Goal: Task Accomplishment & Management: Manage account settings

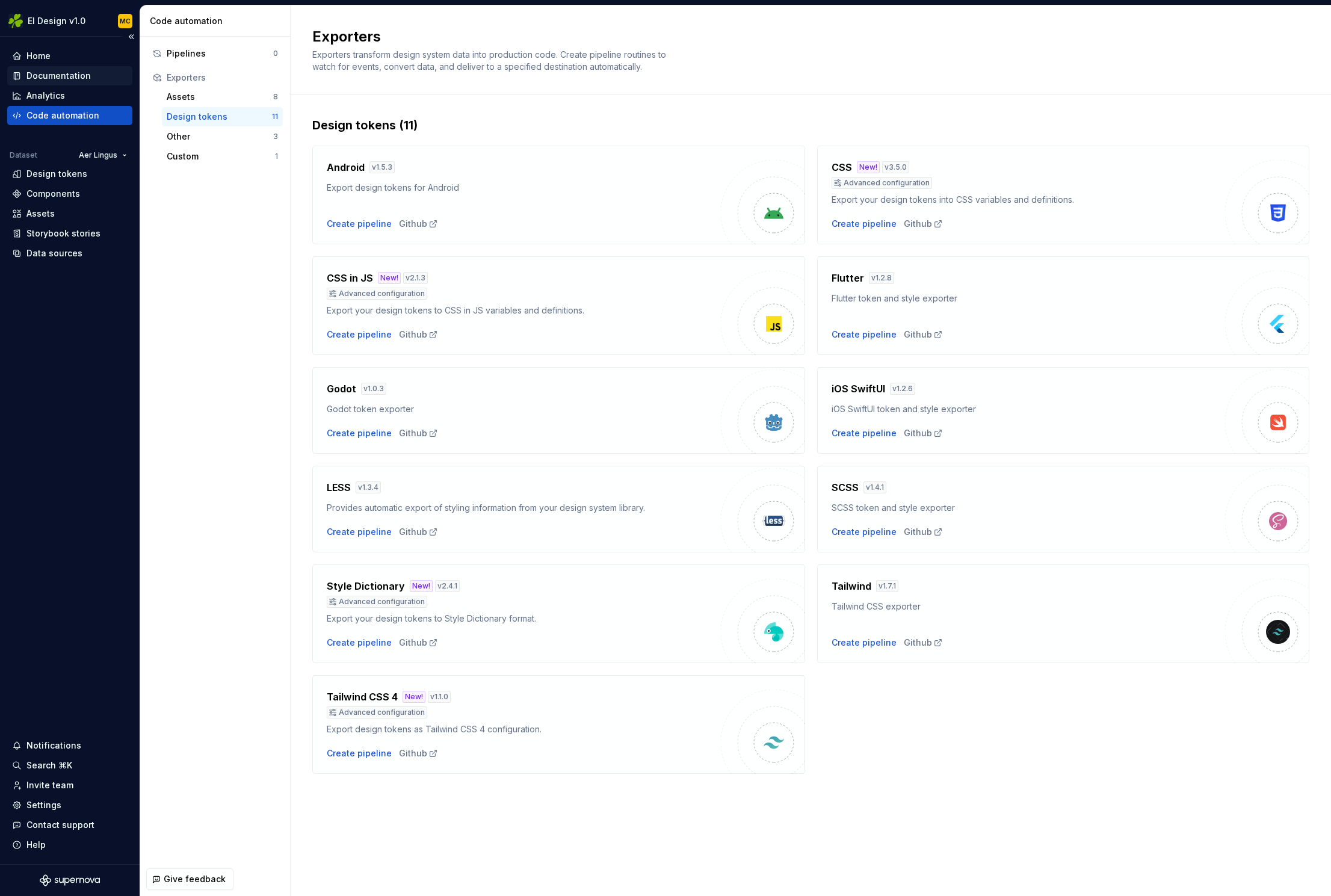
click at [68, 75] on div "Documentation" at bounding box center [58, 75] width 64 height 12
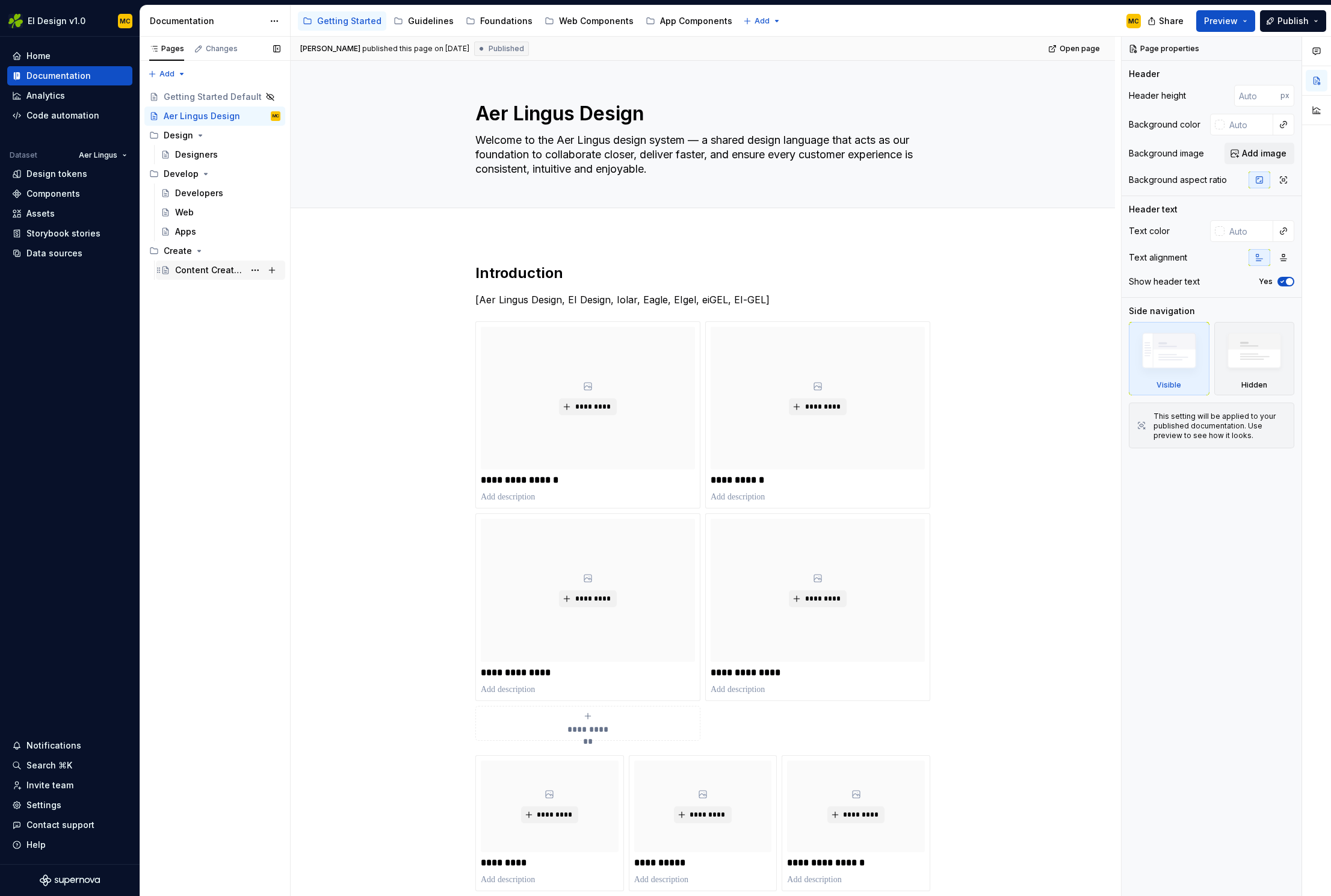
click at [191, 272] on div "Content Creators" at bounding box center [210, 270] width 70 height 12
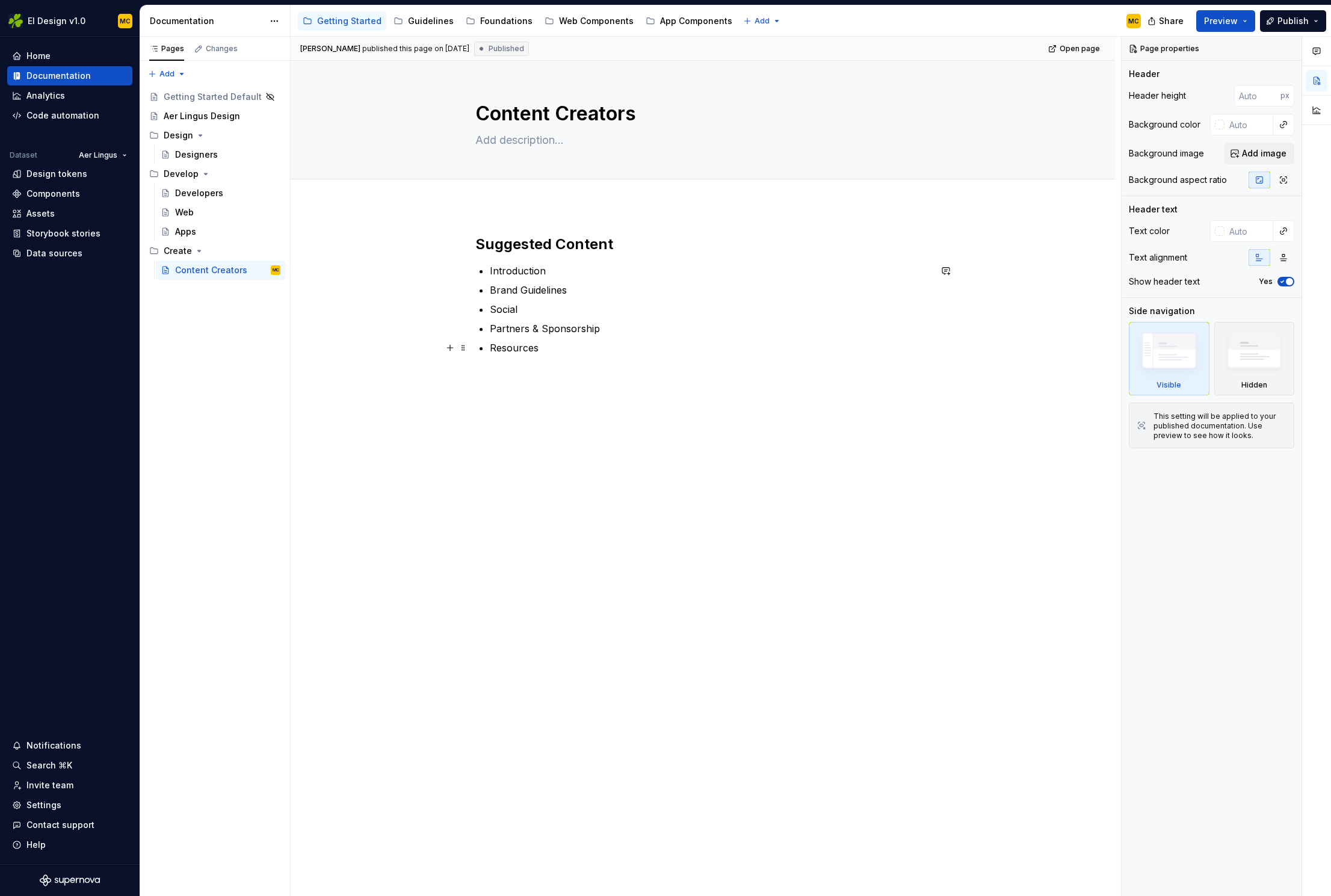
click at [587, 353] on p "Resources" at bounding box center [710, 348] width 441 height 14
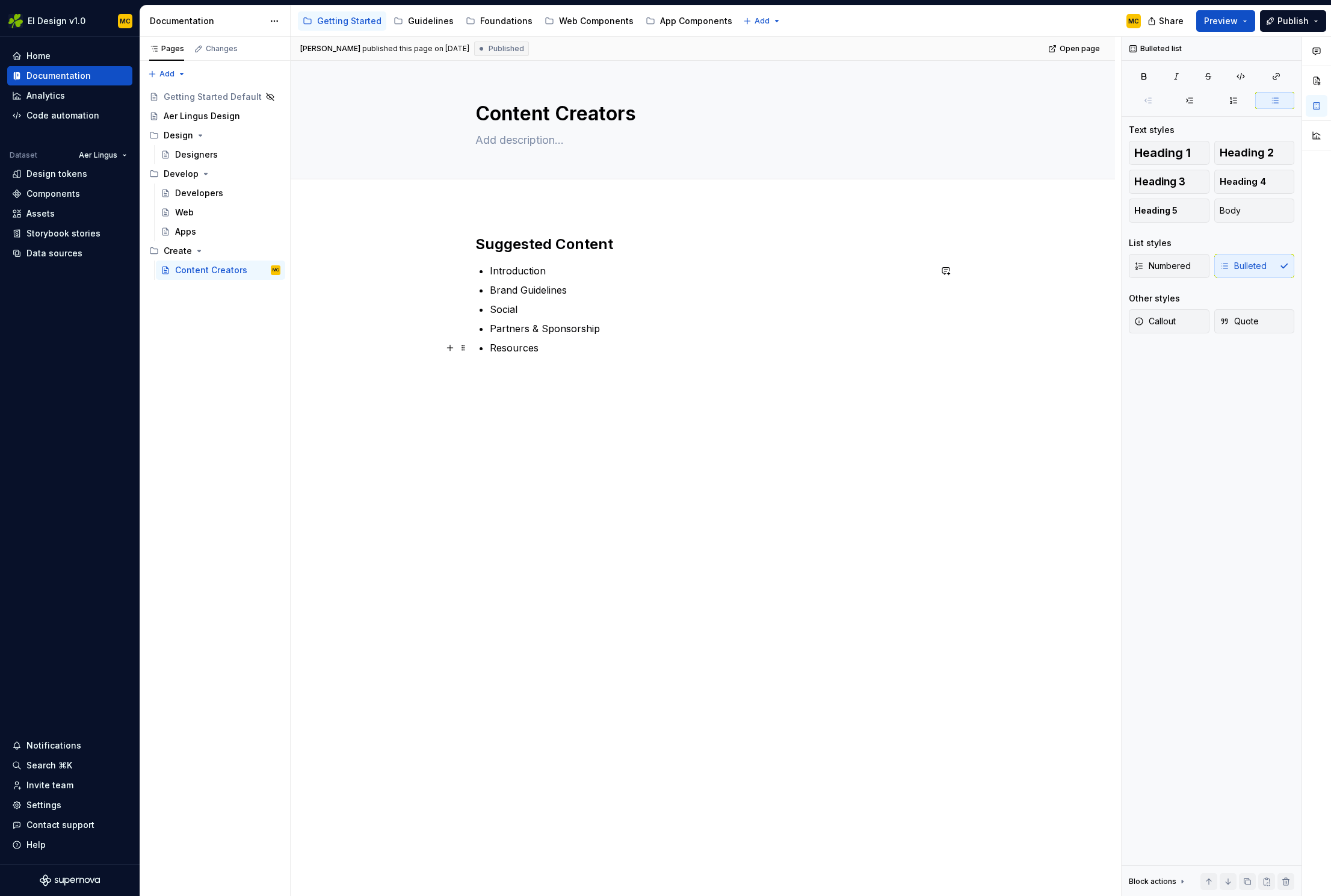
click at [603, 353] on p "Resources" at bounding box center [710, 348] width 441 height 14
click at [1323, 50] on button "button" at bounding box center [1317, 52] width 22 height 22
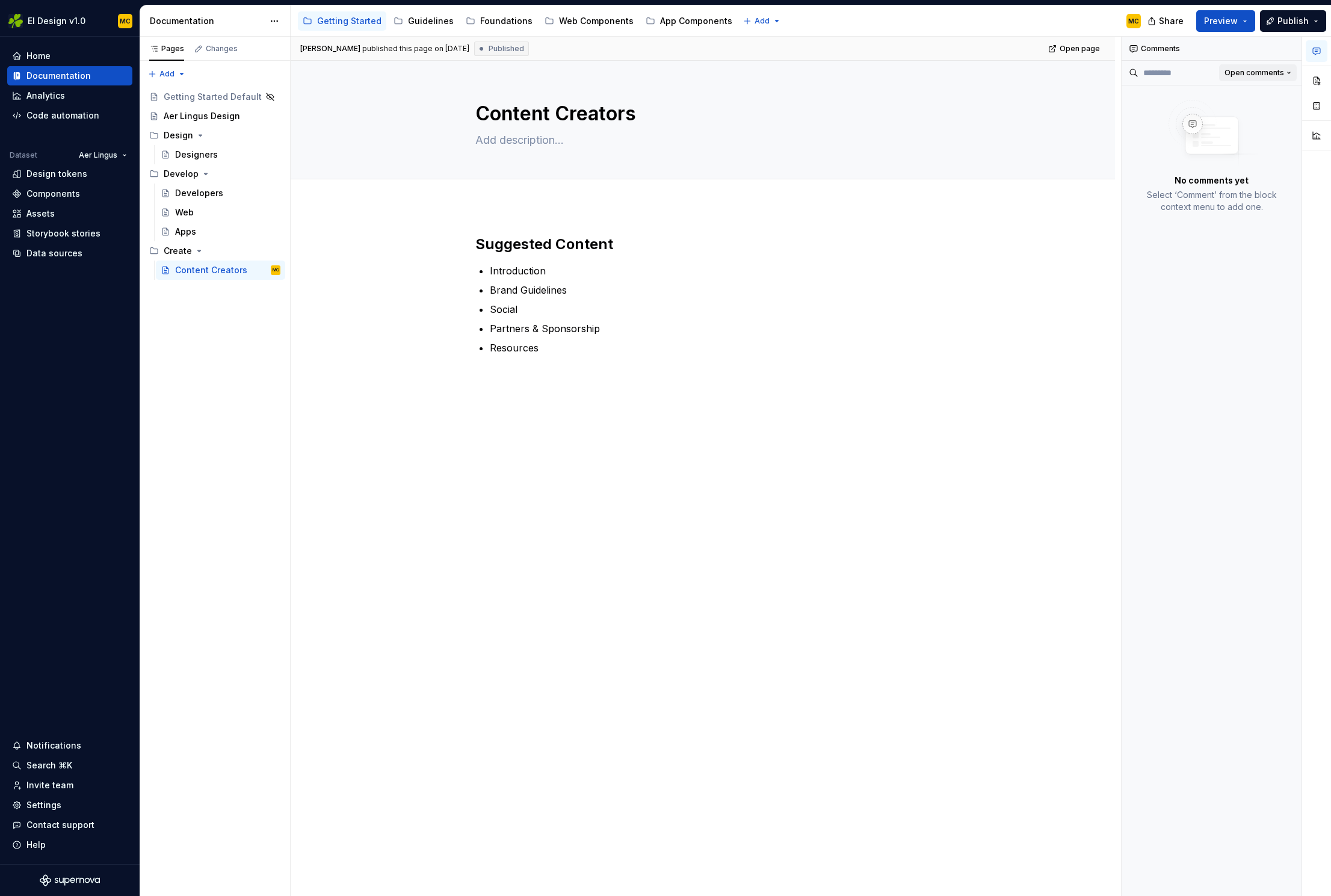
click at [1277, 71] on span "Open comments" at bounding box center [1255, 72] width 59 height 9
click at [1288, 49] on div "Comments Open comments No comments yet Select ‘Comment’ from the block context …" at bounding box center [1226, 466] width 209 height 860
type textarea "*"
click at [951, 242] on button "button" at bounding box center [946, 244] width 17 height 17
click at [51, 53] on div "Home" at bounding box center [70, 56] width 115 height 12
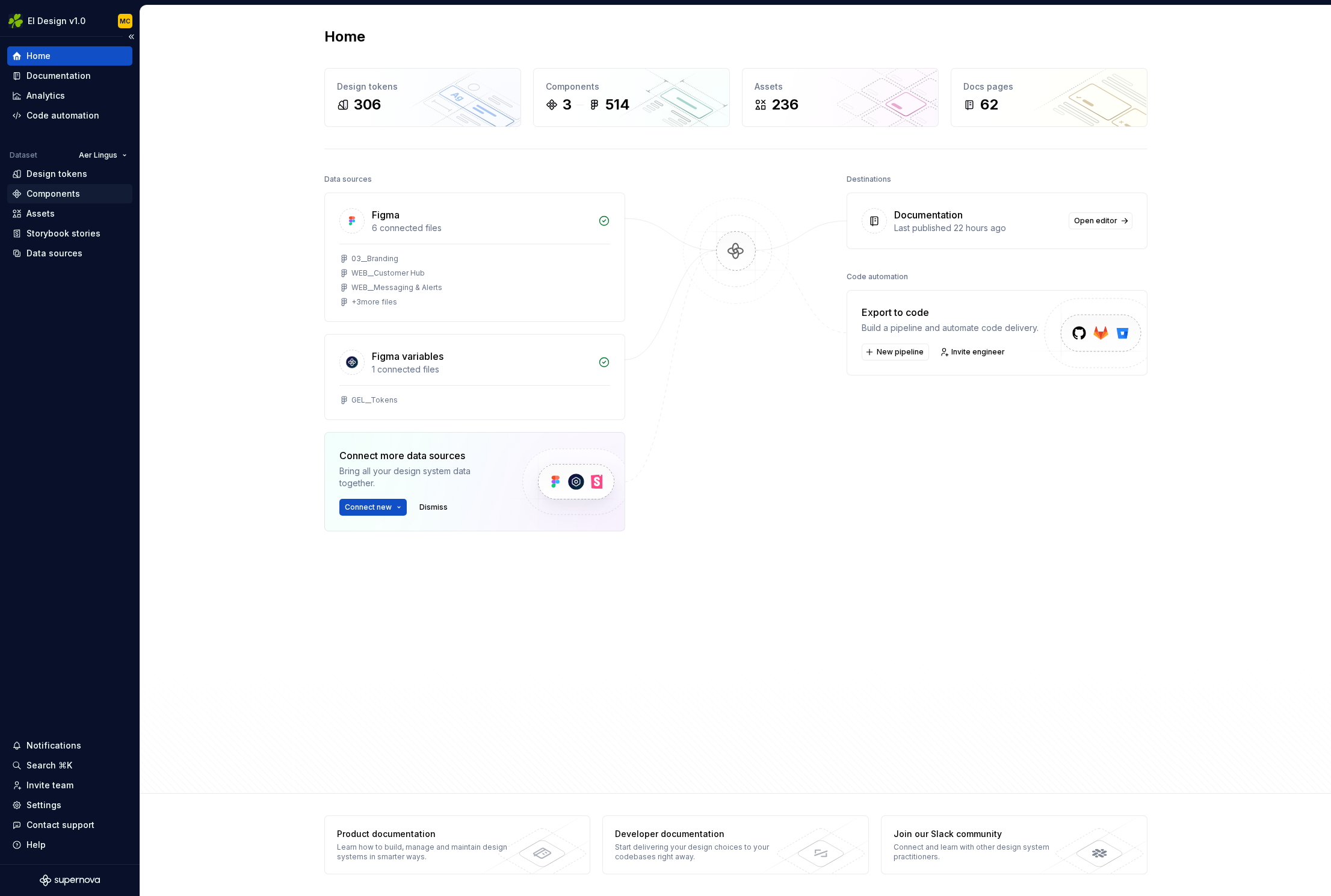
click at [53, 195] on div "Components" at bounding box center [53, 194] width 53 height 12
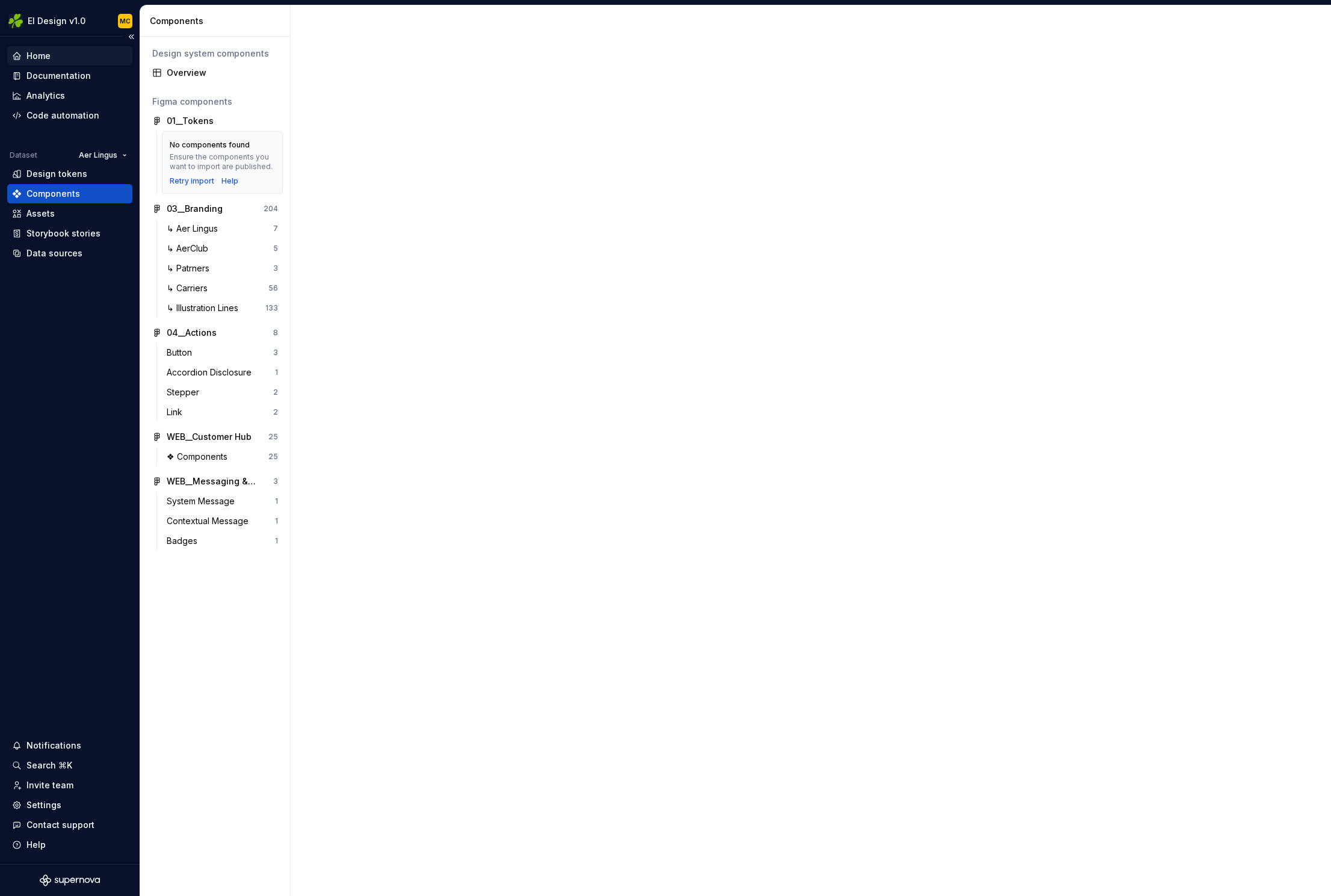
click at [50, 55] on div "Home" at bounding box center [38, 56] width 24 height 12
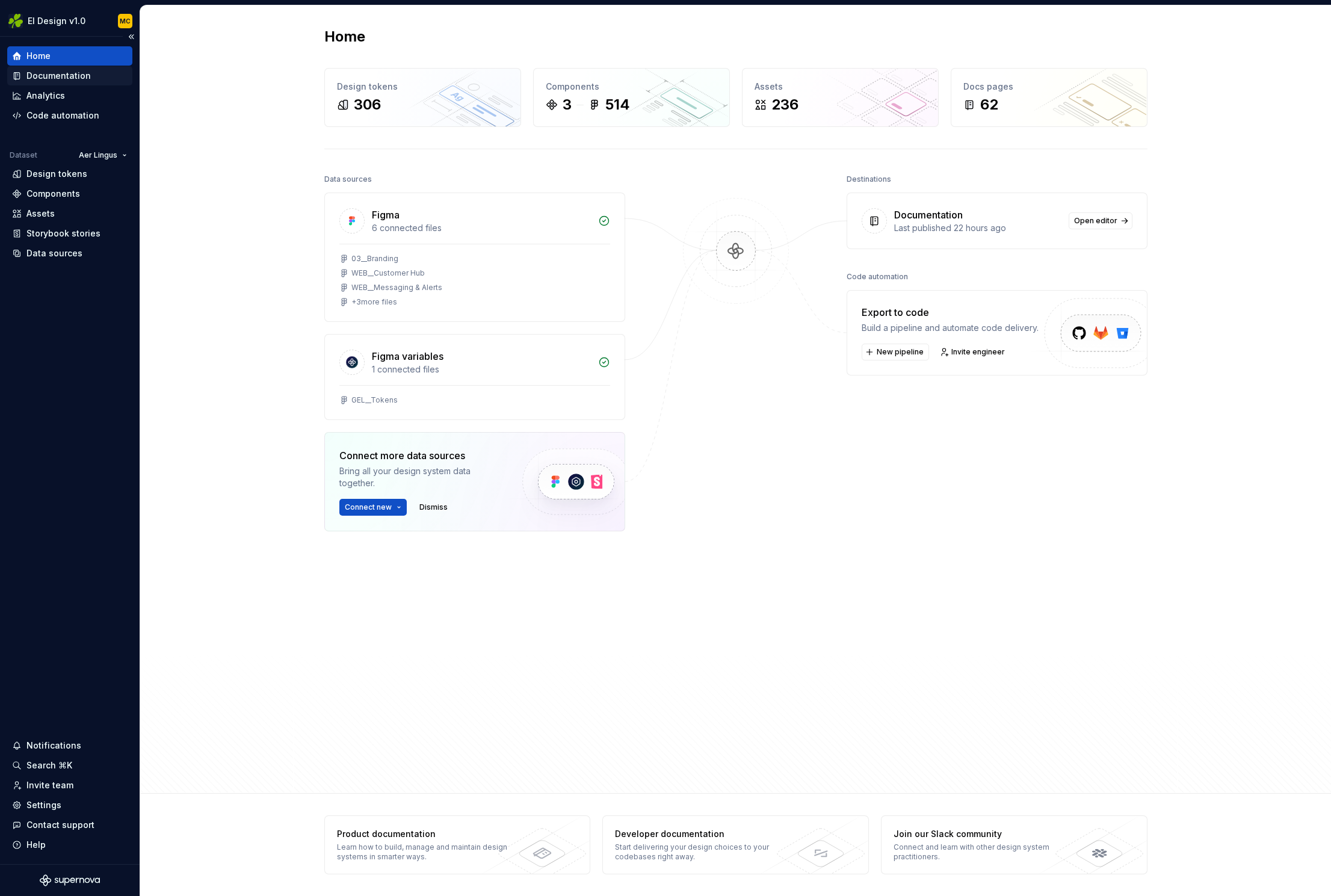
click at [52, 77] on div "Documentation" at bounding box center [58, 75] width 64 height 12
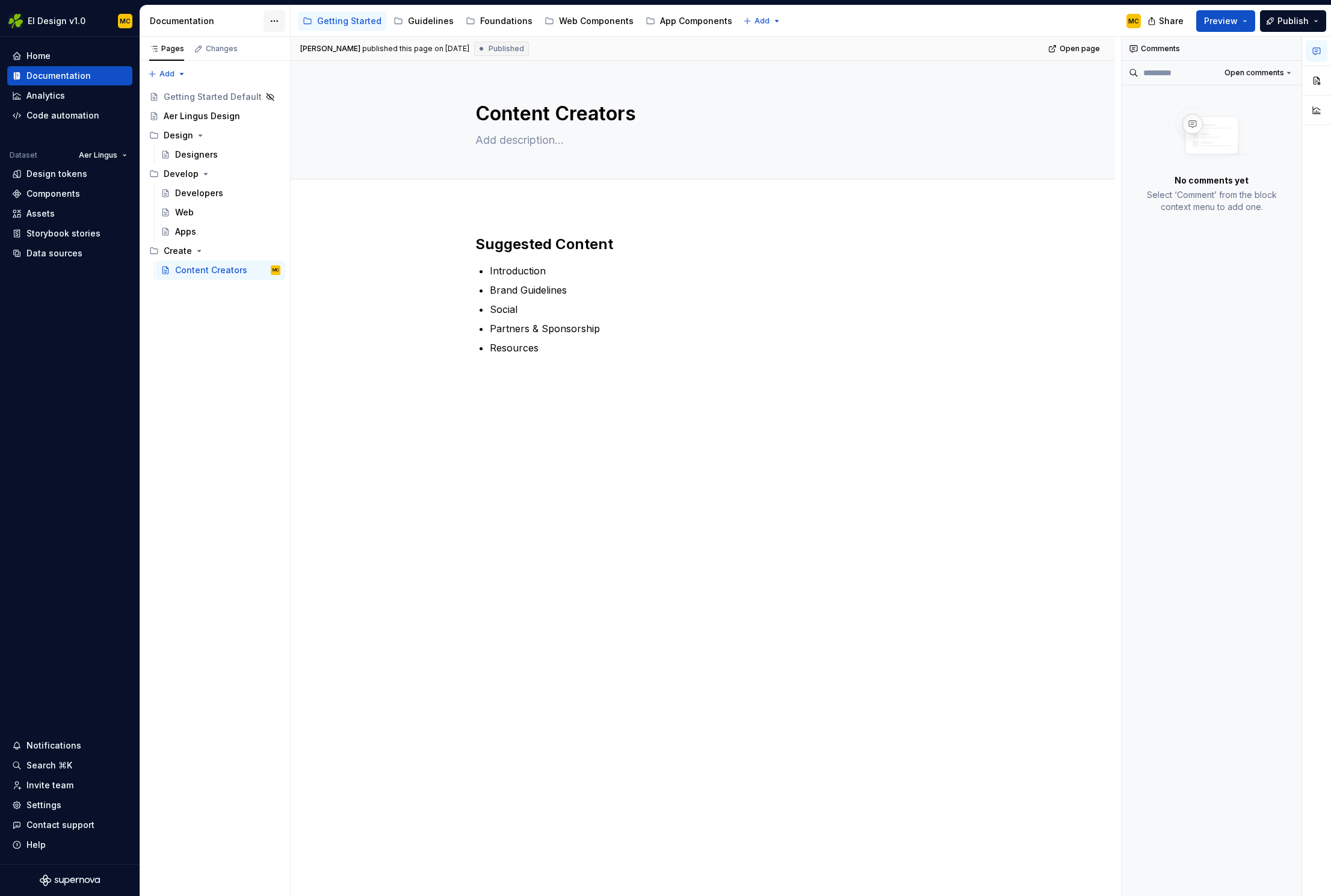
click at [269, 23] on html "EI Design v1.0 MC Home Documentation Analytics Code automation Dataset Aer Ling…" at bounding box center [666, 448] width 1331 height 896
click at [301, 124] on div "Documentation settings" at bounding box center [342, 125] width 114 height 12
type textarea "*"
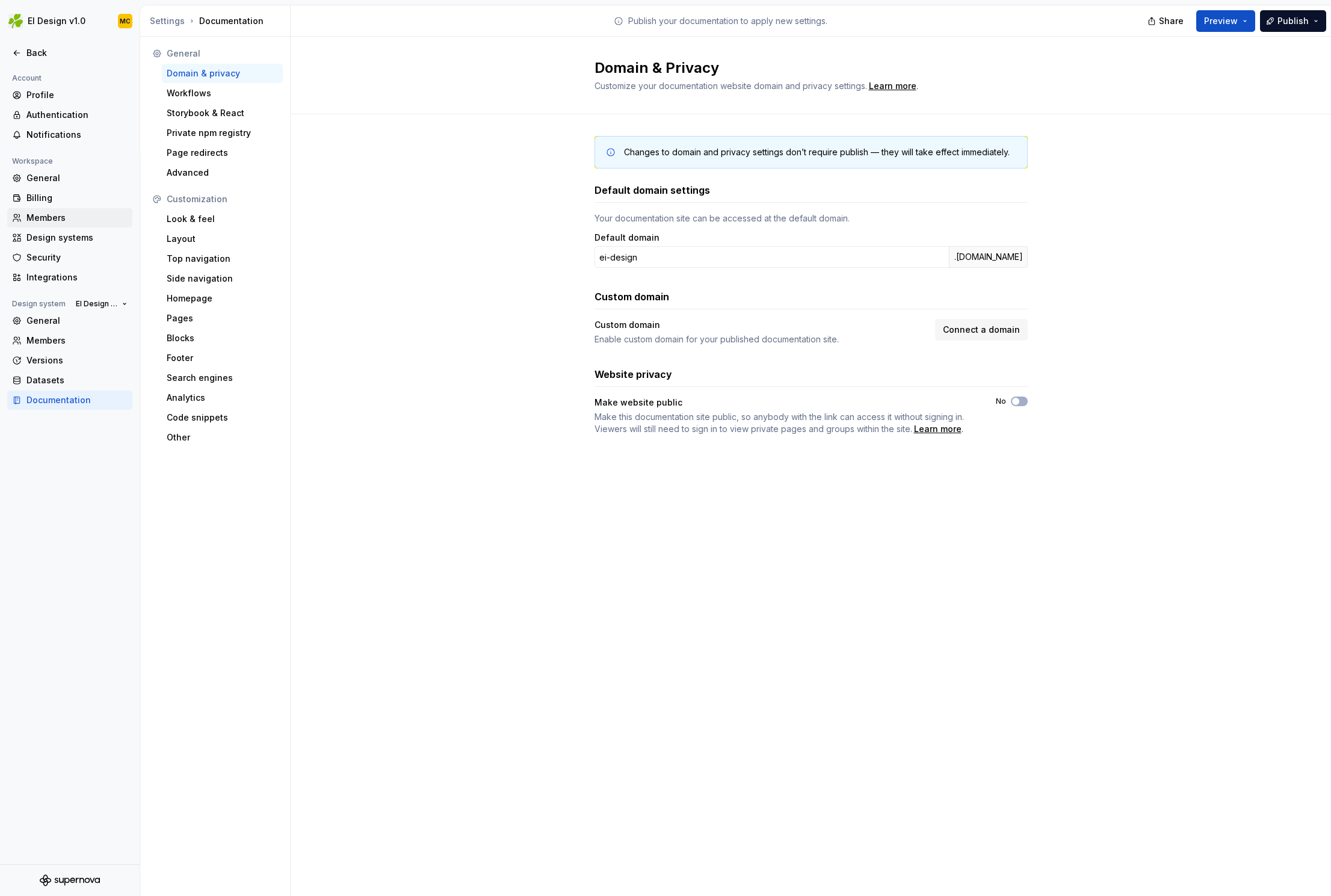
click at [57, 218] on div "Members" at bounding box center [76, 218] width 101 height 12
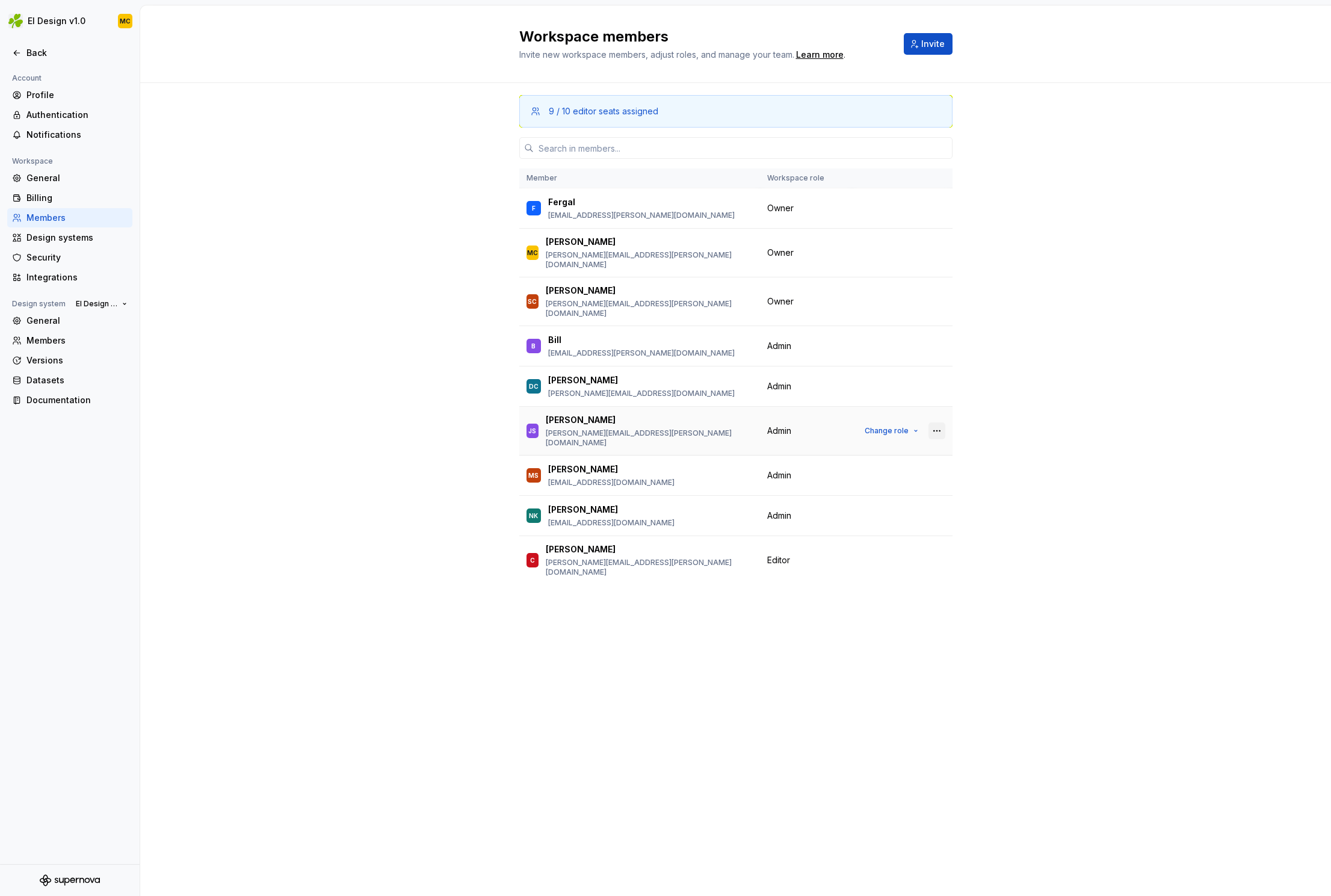
click at [943, 422] on button "button" at bounding box center [937, 431] width 17 height 17
click at [995, 409] on div "9 / 10 editor seats assigned Member Workspace role F Fergal [EMAIL_ADDRESS][PER…" at bounding box center [735, 356] width 1191 height 547
click at [901, 426] on span "Change role" at bounding box center [887, 431] width 44 height 9
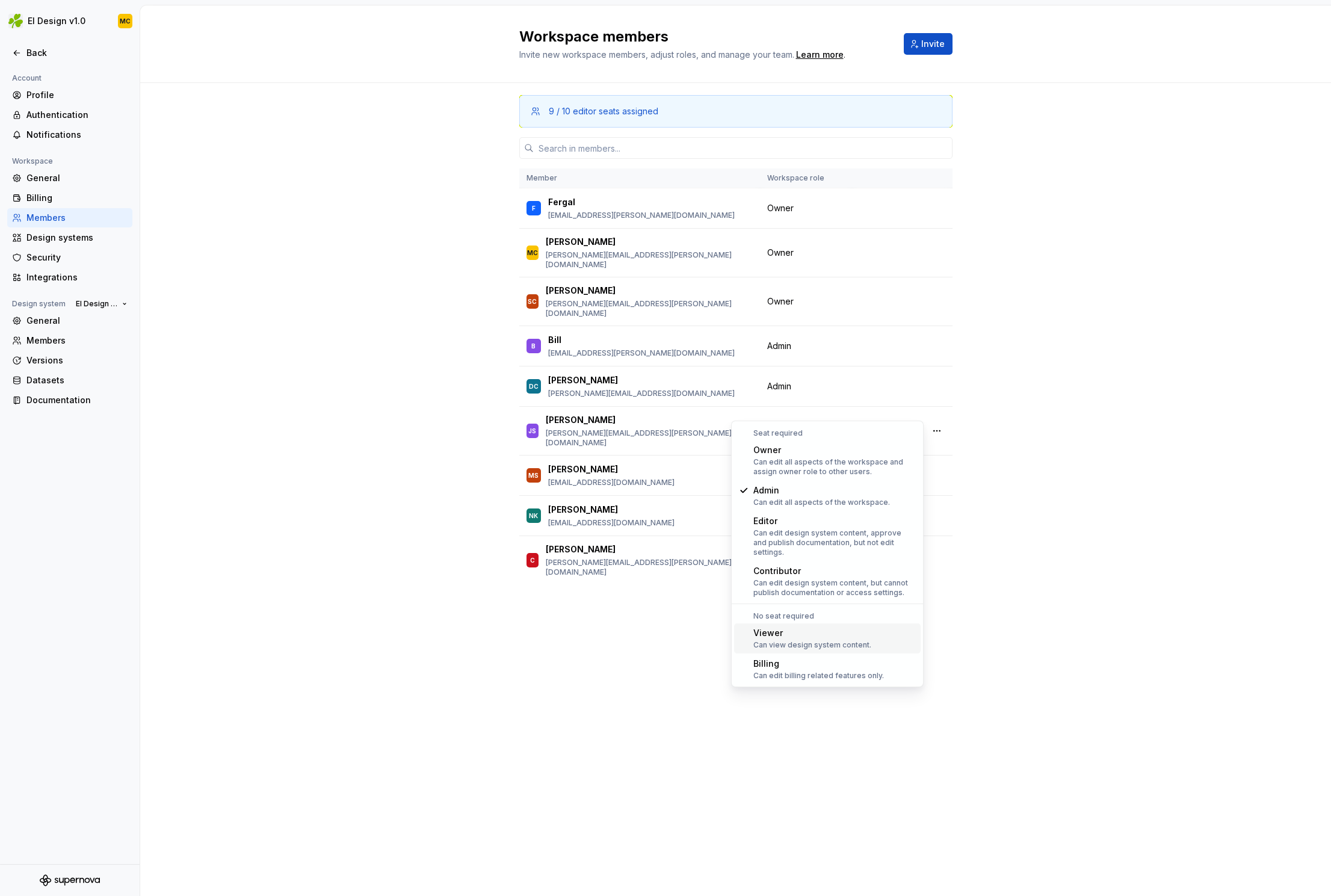
click at [879, 632] on div "Viewer Can view design system content." at bounding box center [835, 638] width 163 height 23
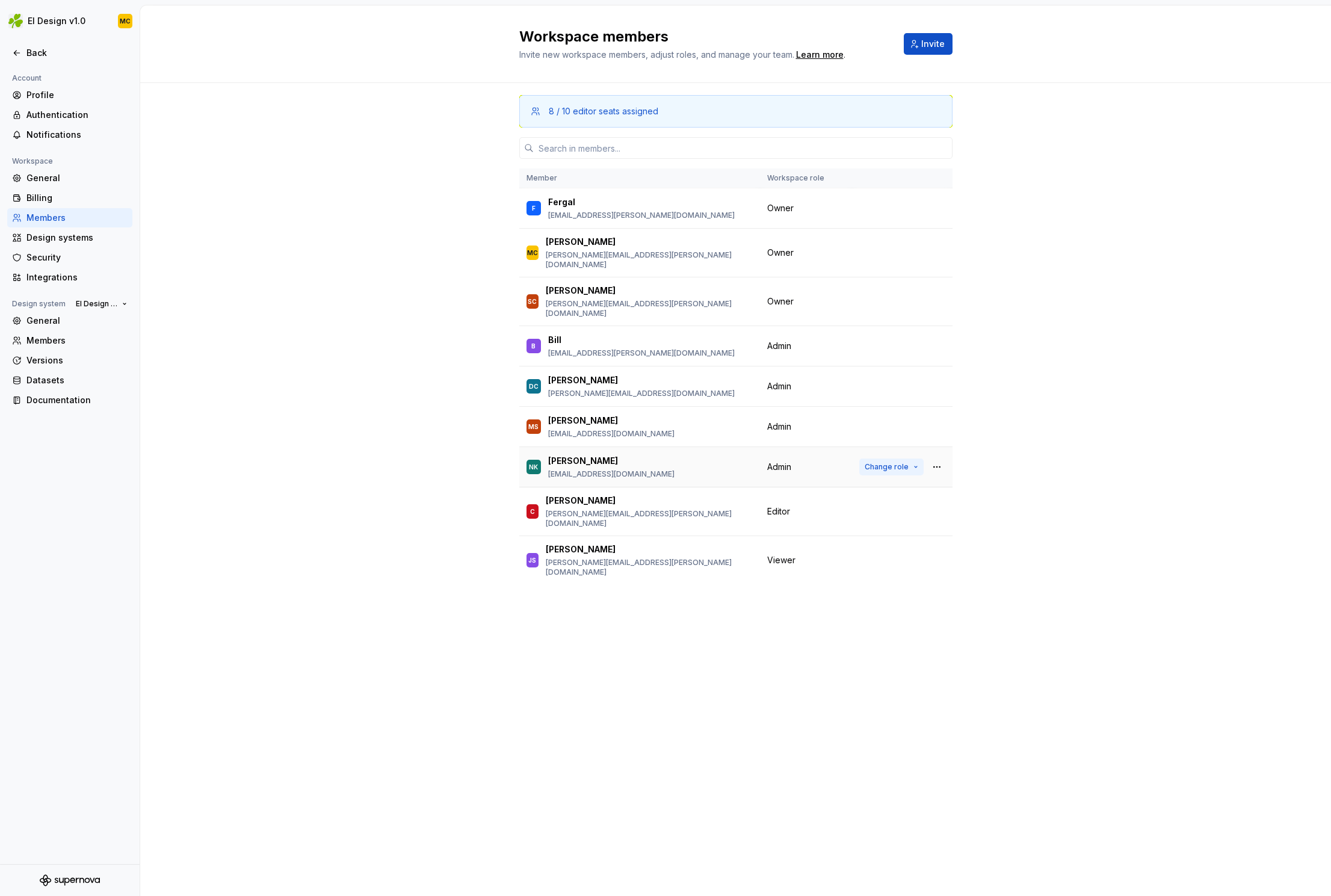
click at [912, 459] on button "Change role" at bounding box center [892, 467] width 64 height 17
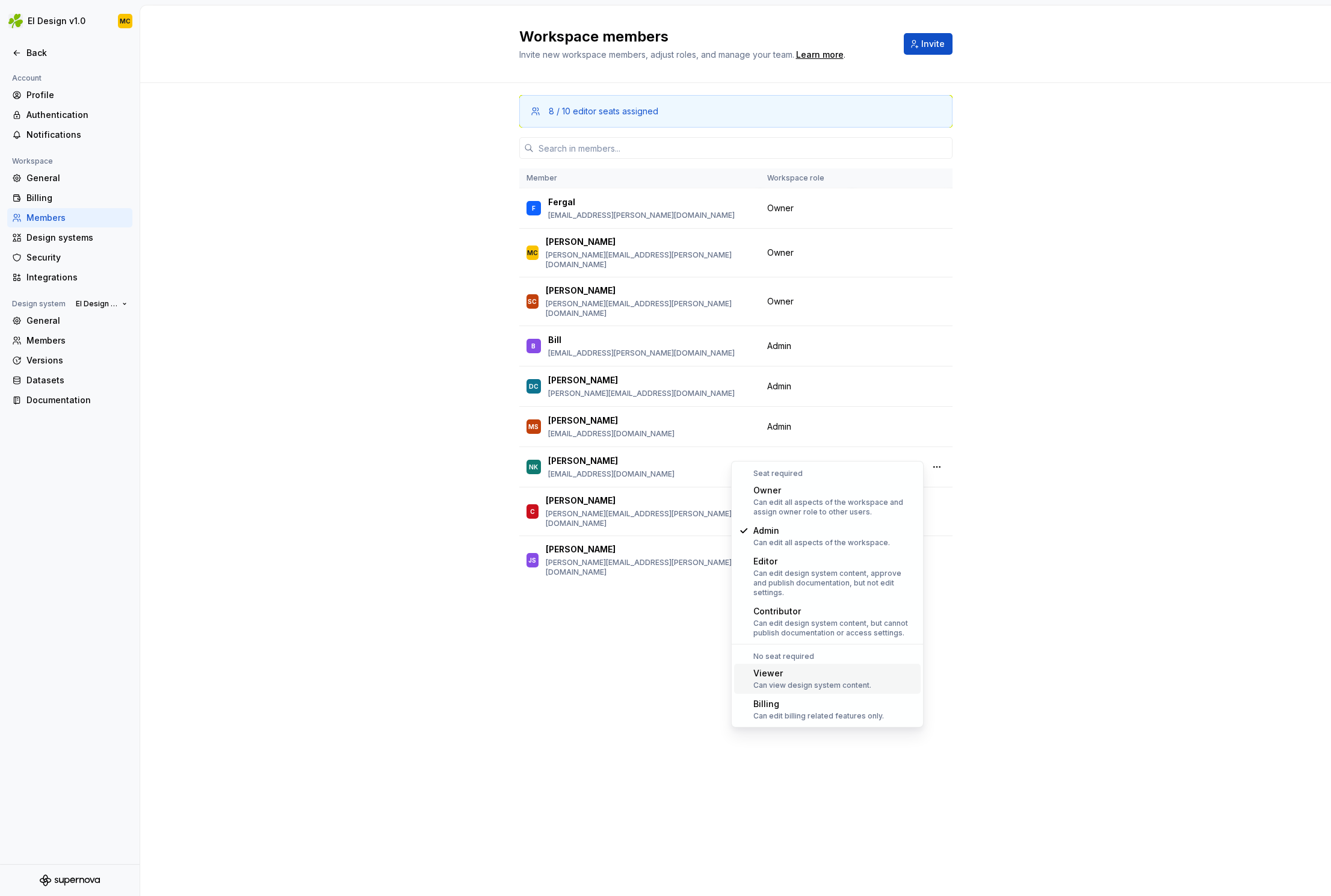
click at [825, 681] on div "Can view design system content." at bounding box center [812, 685] width 118 height 9
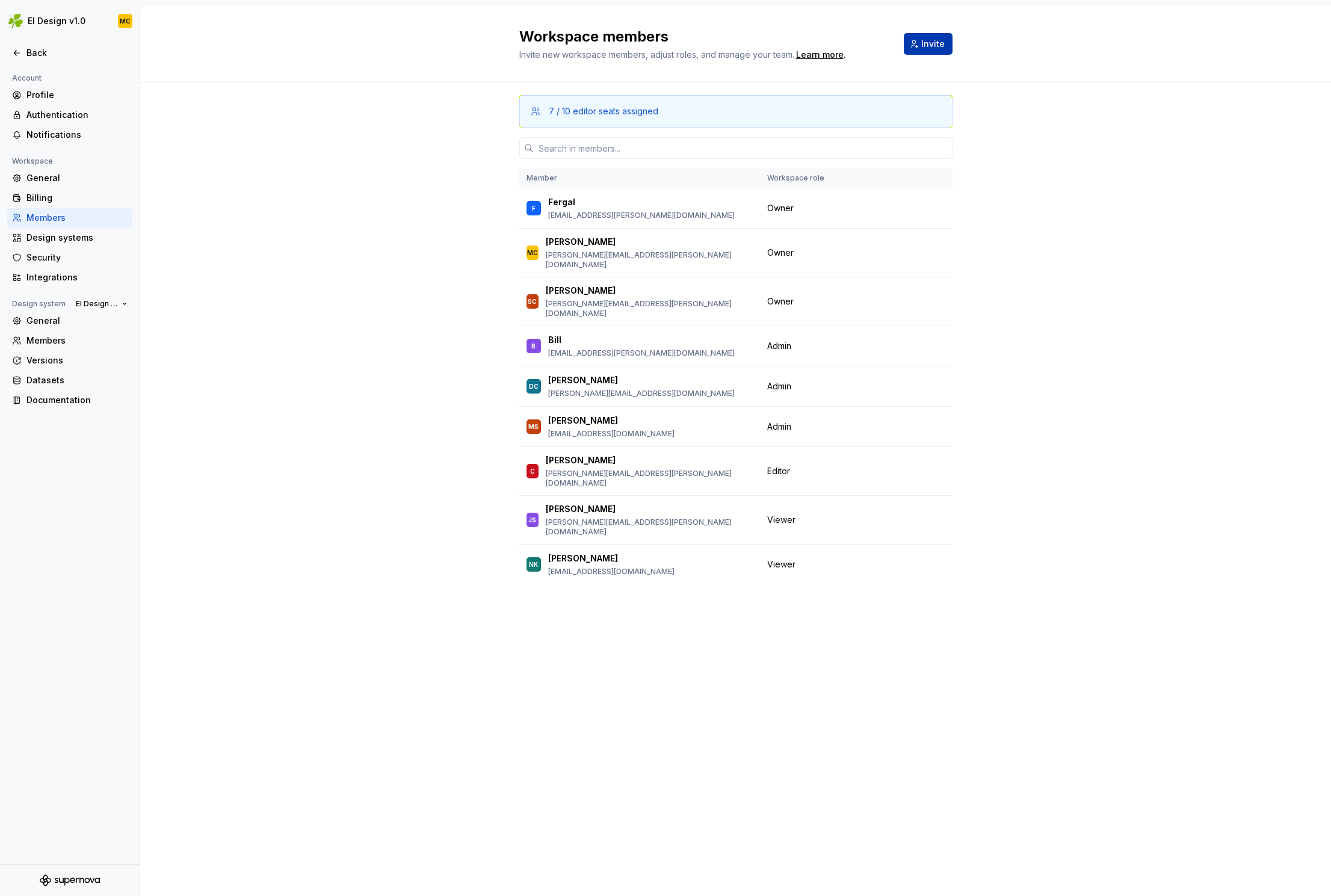
click at [933, 45] on span "Invite" at bounding box center [933, 44] width 24 height 12
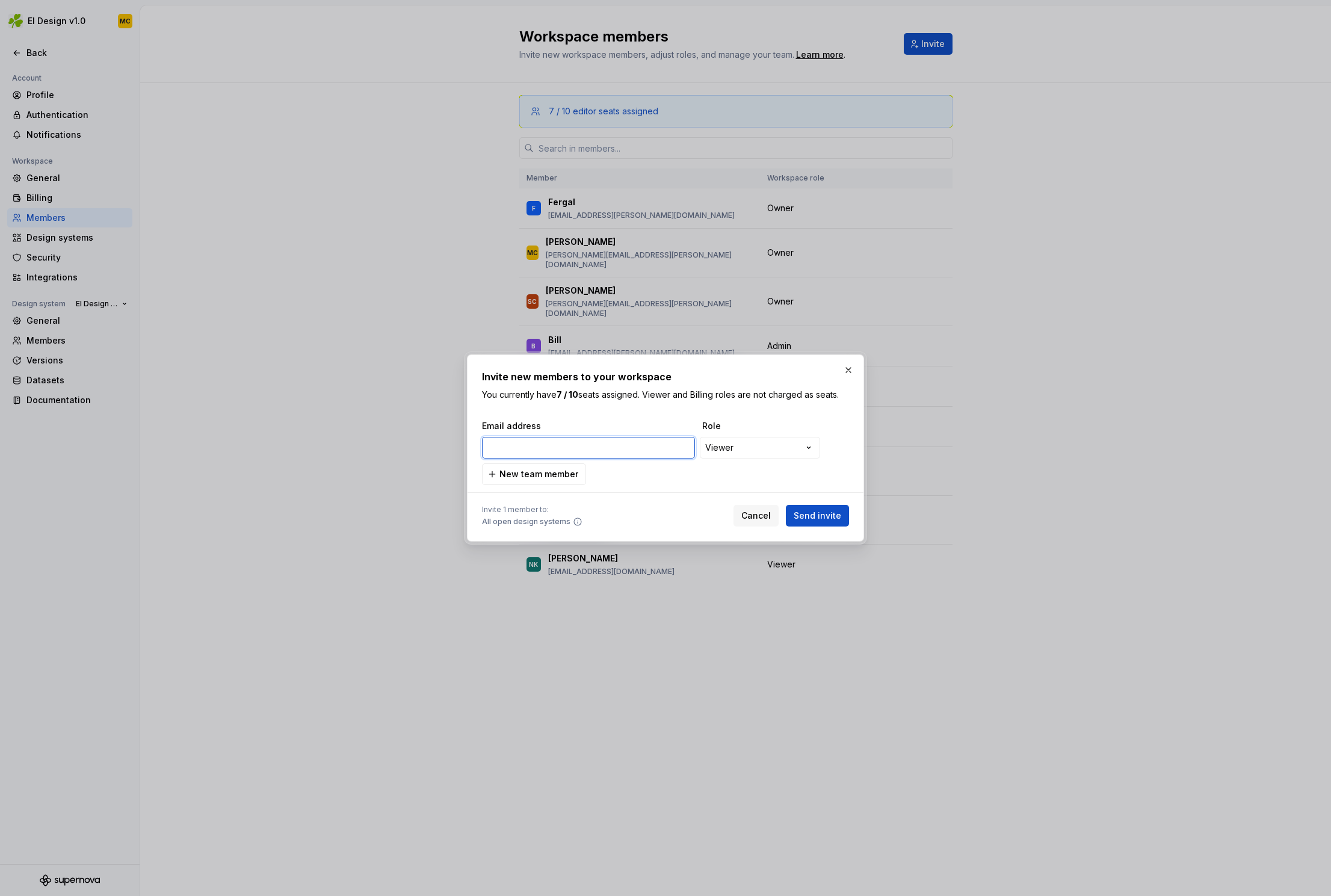
paste input "[PERSON_NAME][EMAIL_ADDRESS][PERSON_NAME][DOMAIN_NAME]"
type input "[PERSON_NAME][EMAIL_ADDRESS][PERSON_NAME][DOMAIN_NAME]"
click at [833, 518] on span "Send invite" at bounding box center [817, 515] width 47 height 12
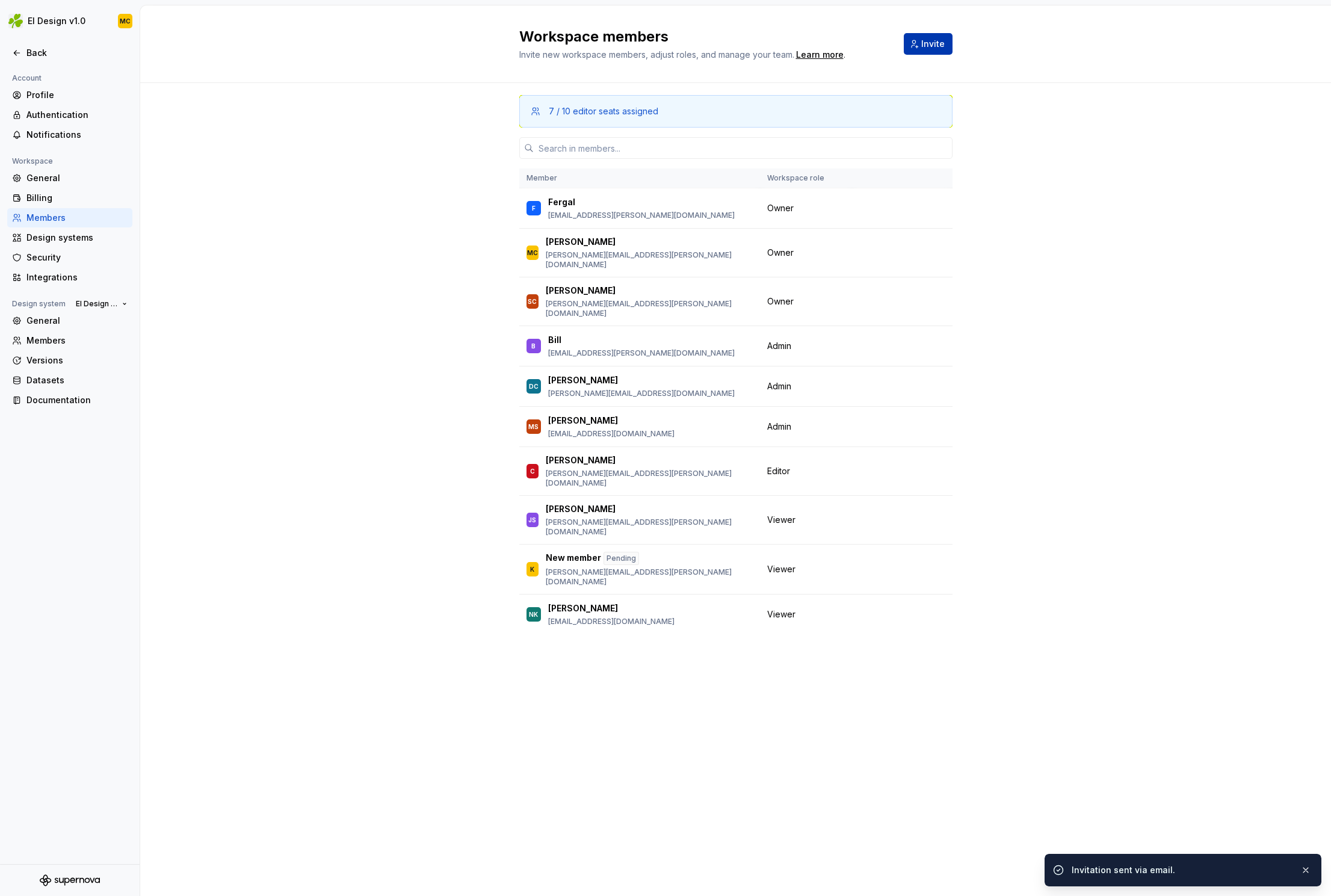
click at [930, 43] on span "Invite" at bounding box center [933, 44] width 24 height 12
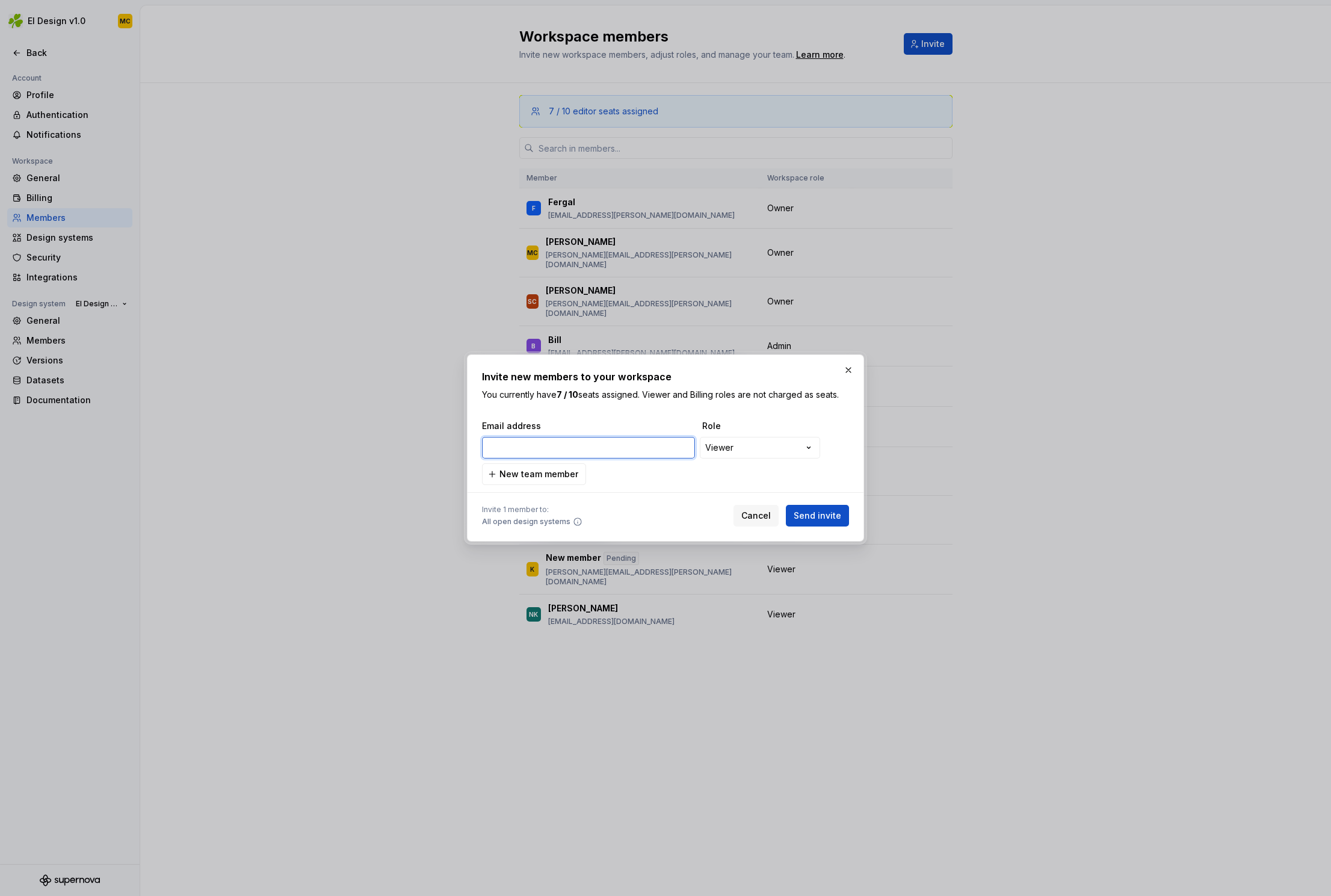
paste input "[PERSON_NAME][EMAIL_ADDRESS][PERSON_NAME][DOMAIN_NAME]"
type input "[PERSON_NAME][EMAIL_ADDRESS][PERSON_NAME][DOMAIN_NAME]"
click at [809, 514] on span "Send invite" at bounding box center [817, 515] width 47 height 12
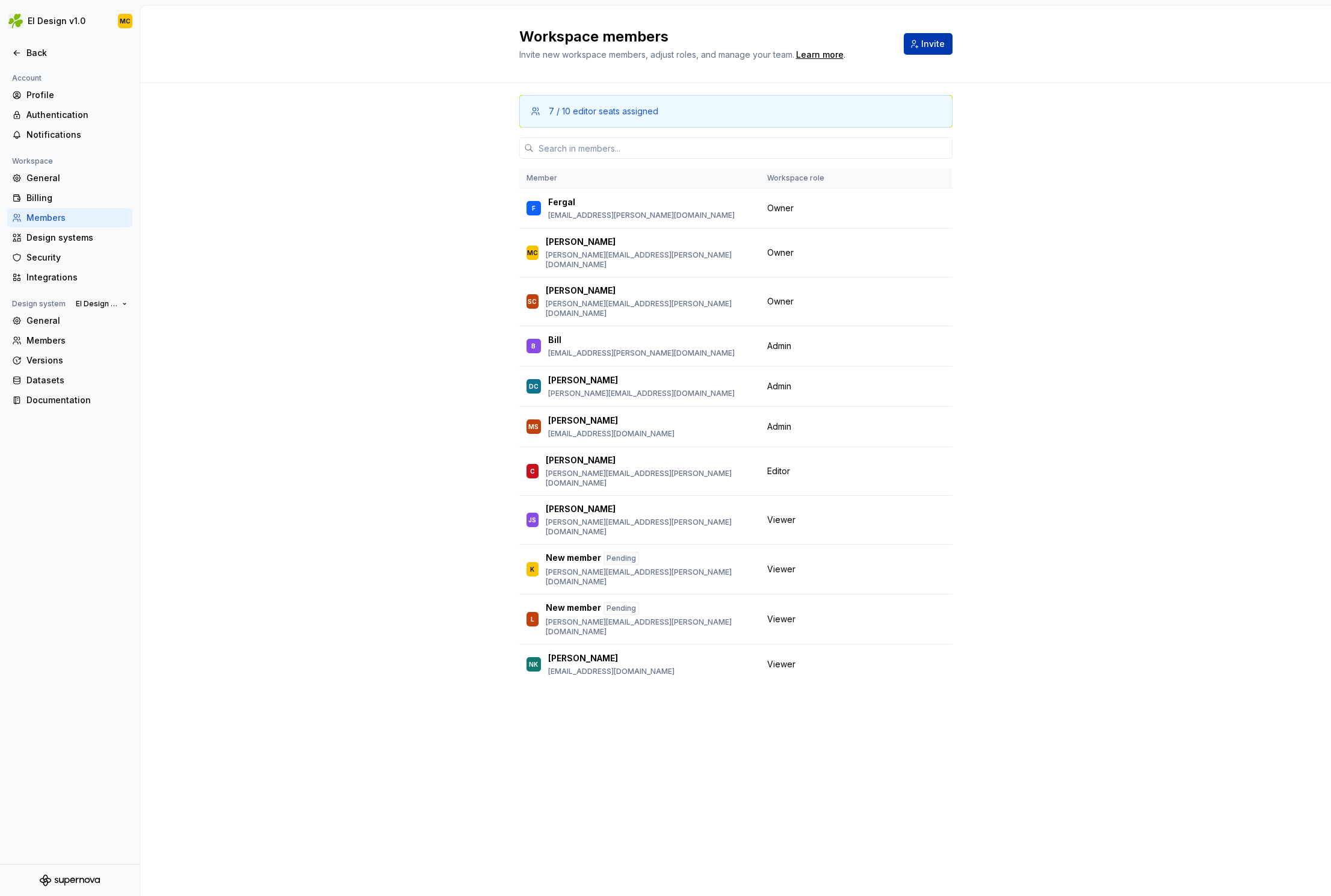
click at [927, 43] on span "Invite" at bounding box center [933, 44] width 24 height 12
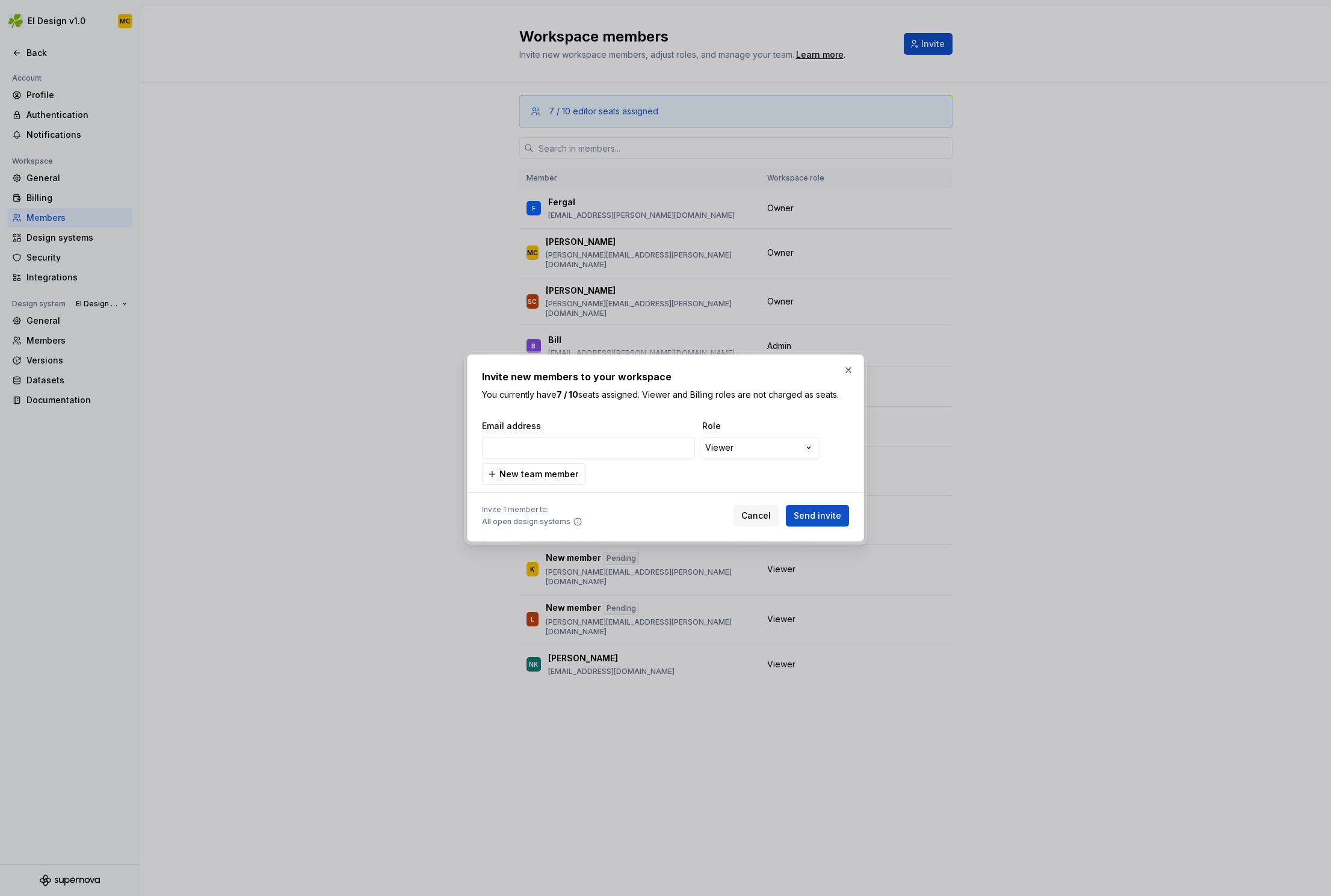
type input "[PERSON_NAME][EMAIL_ADDRESS][PERSON_NAME][DOMAIN_NAME]"
click at [831, 518] on span "Send invite" at bounding box center [817, 515] width 47 height 12
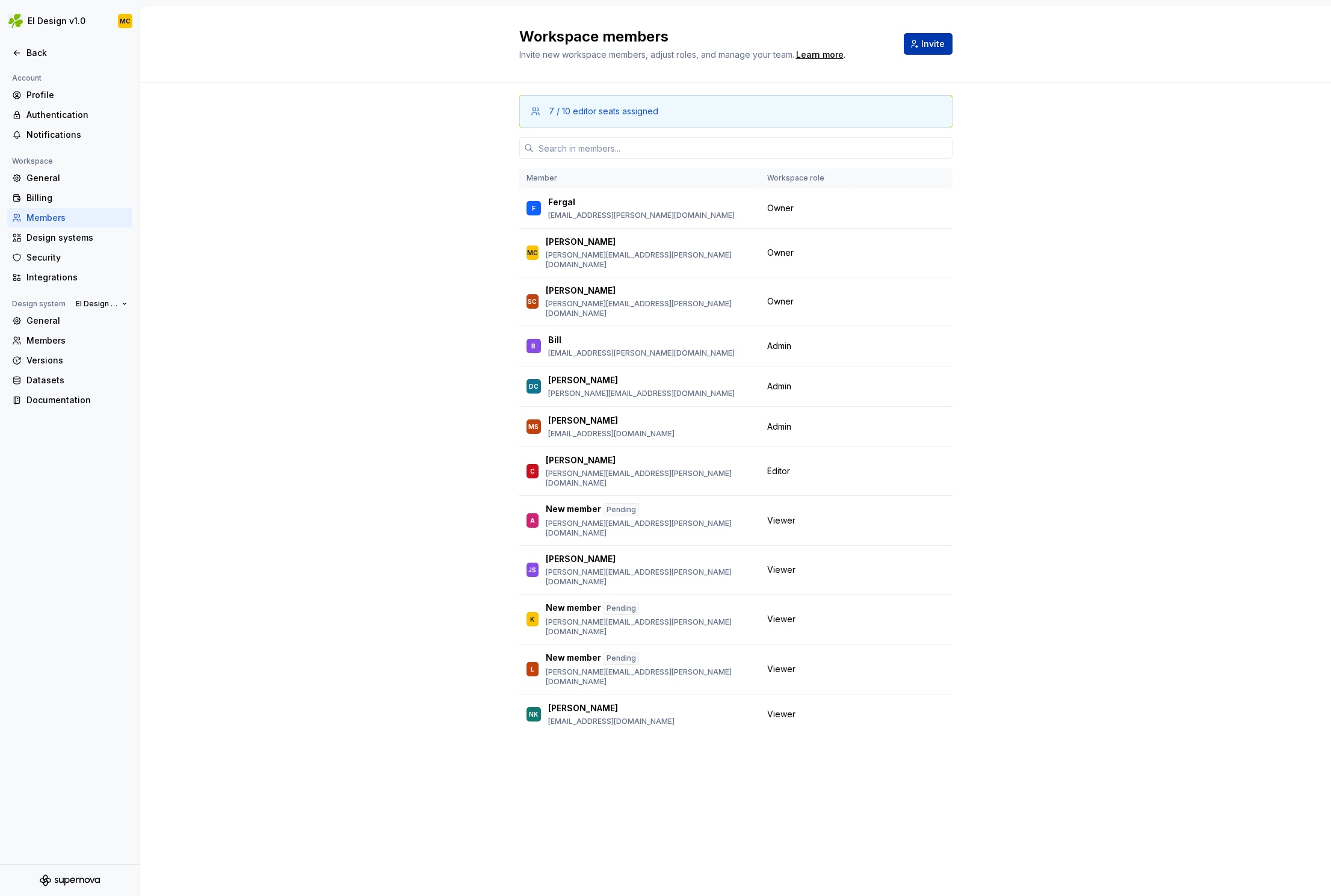
click at [939, 42] on span "Invite" at bounding box center [933, 44] width 24 height 12
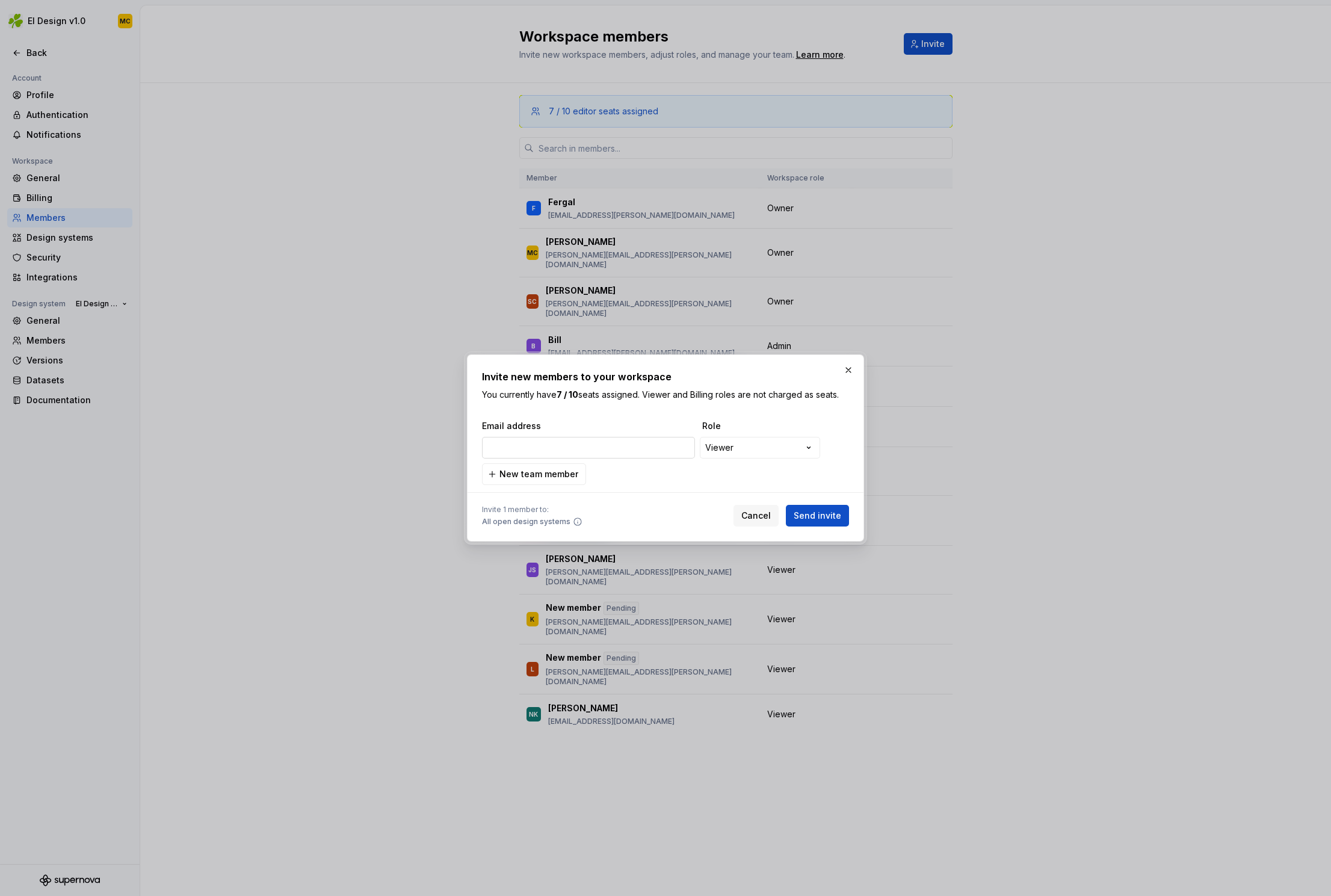
click at [646, 445] on input "email" at bounding box center [588, 448] width 213 height 22
type input "[PERSON_NAME][EMAIL_ADDRESS][DOMAIN_NAME]"
click at [827, 511] on span "Send invite" at bounding box center [817, 515] width 47 height 12
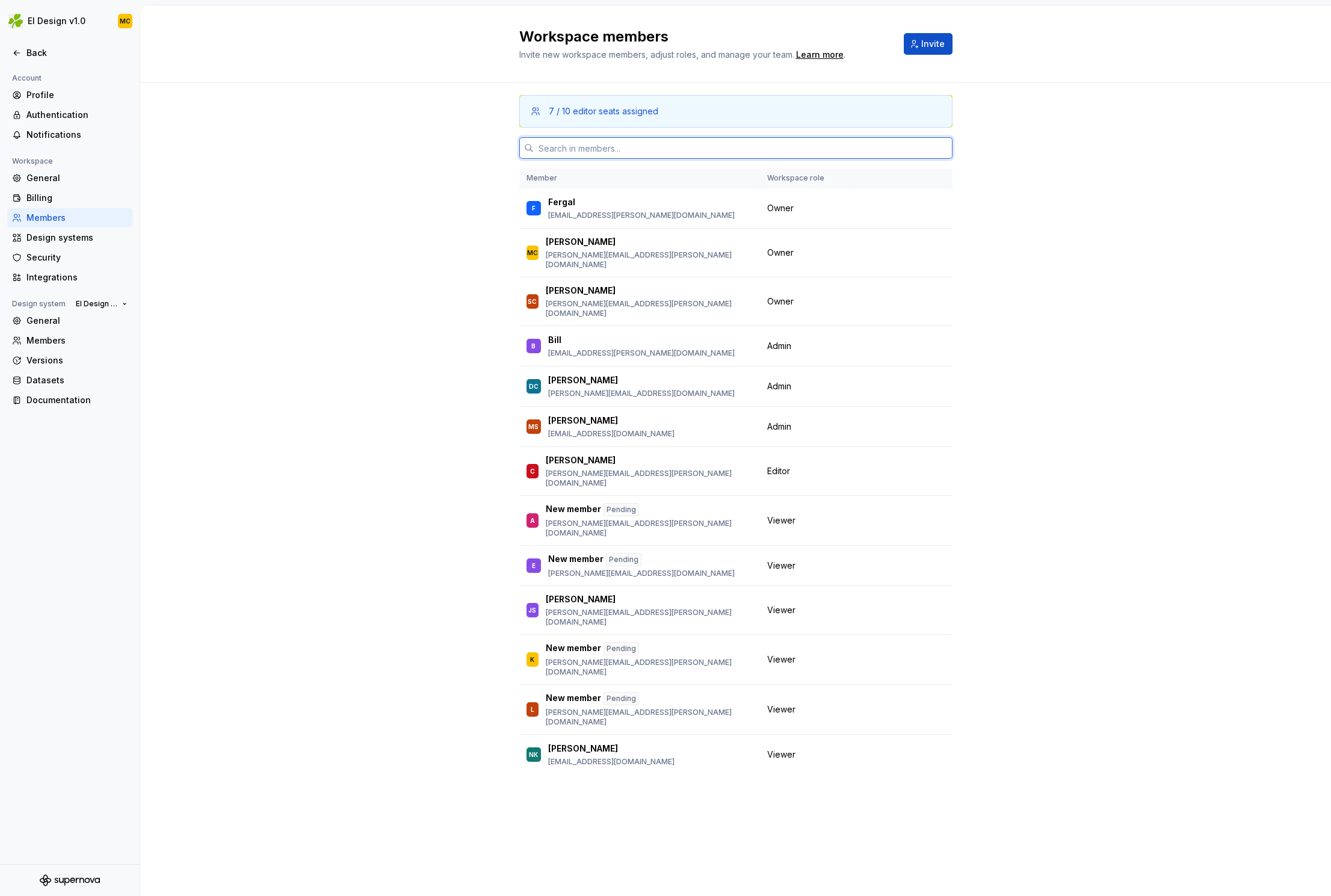
click at [682, 150] on input "text" at bounding box center [743, 148] width 419 height 22
drag, startPoint x: 1056, startPoint y: 260, endPoint x: 821, endPoint y: 210, distance: 240.3
click at [1034, 254] on div "7 / 10 editor seats assigned Member Workspace role F Fergal [EMAIL_ADDRESS][PER…" at bounding box center [735, 452] width 1191 height 737
click at [915, 206] on button "Change role" at bounding box center [892, 209] width 64 height 17
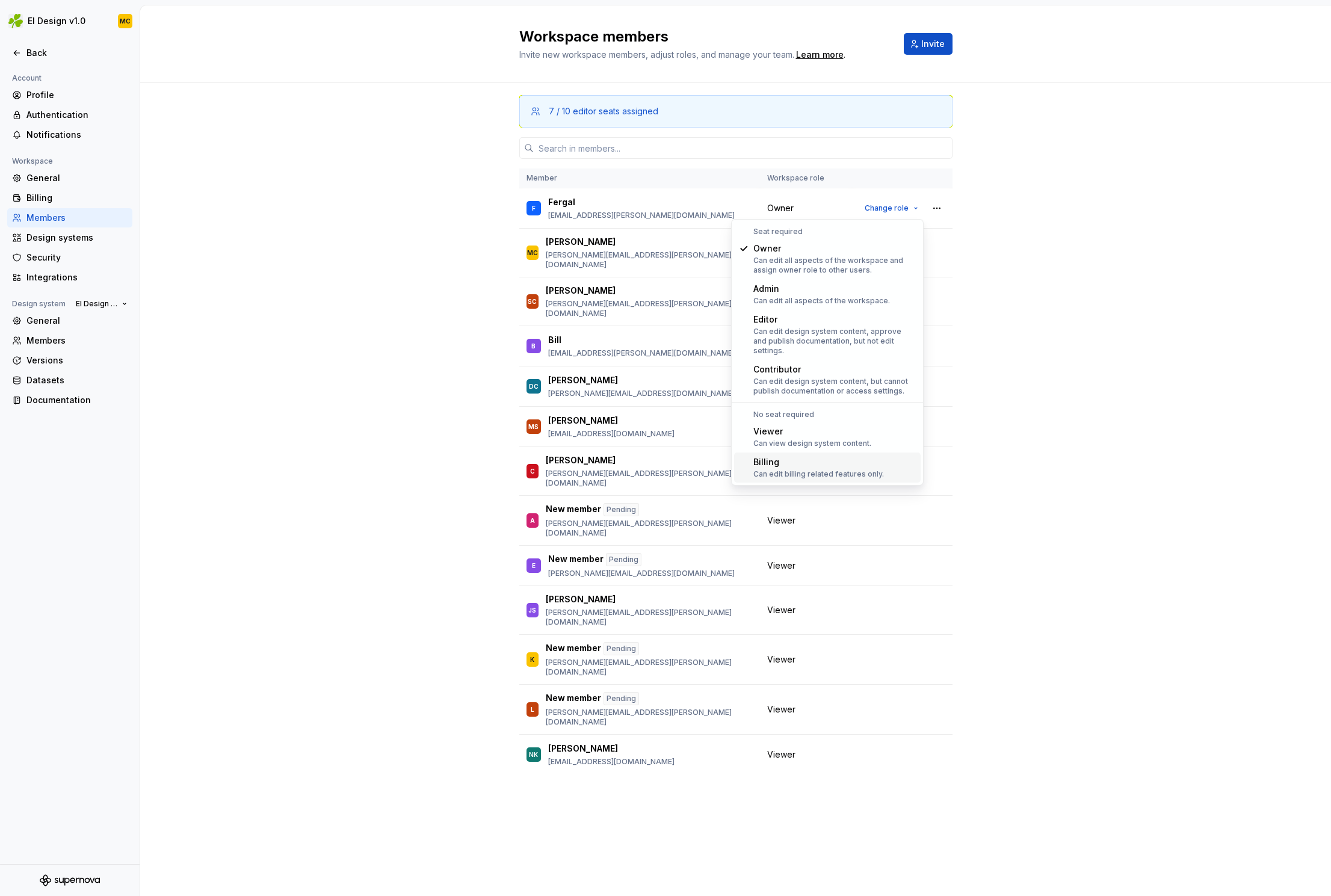
click at [824, 456] on div "Billing" at bounding box center [819, 462] width 131 height 12
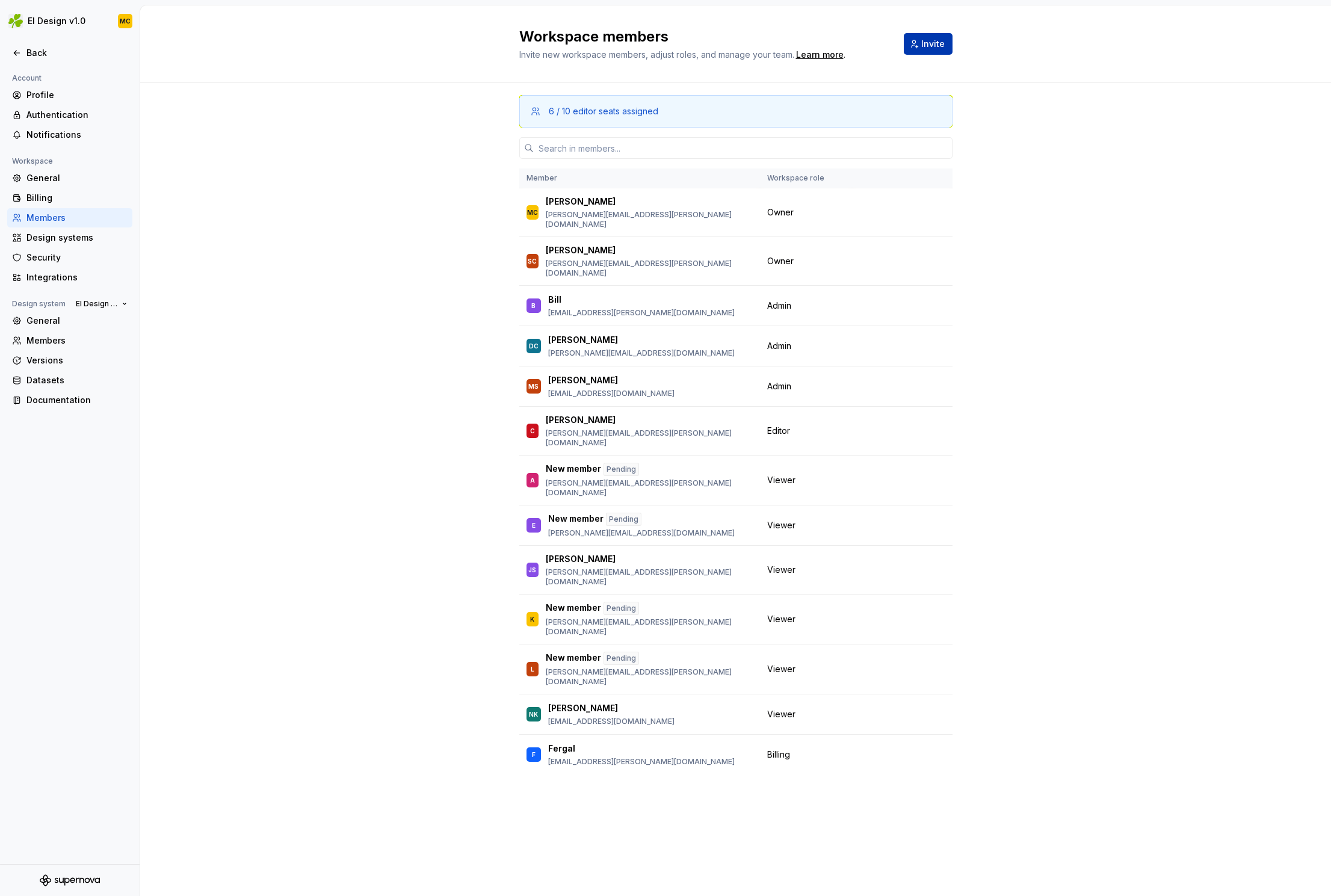
click at [928, 47] on span "Invite" at bounding box center [933, 44] width 24 height 12
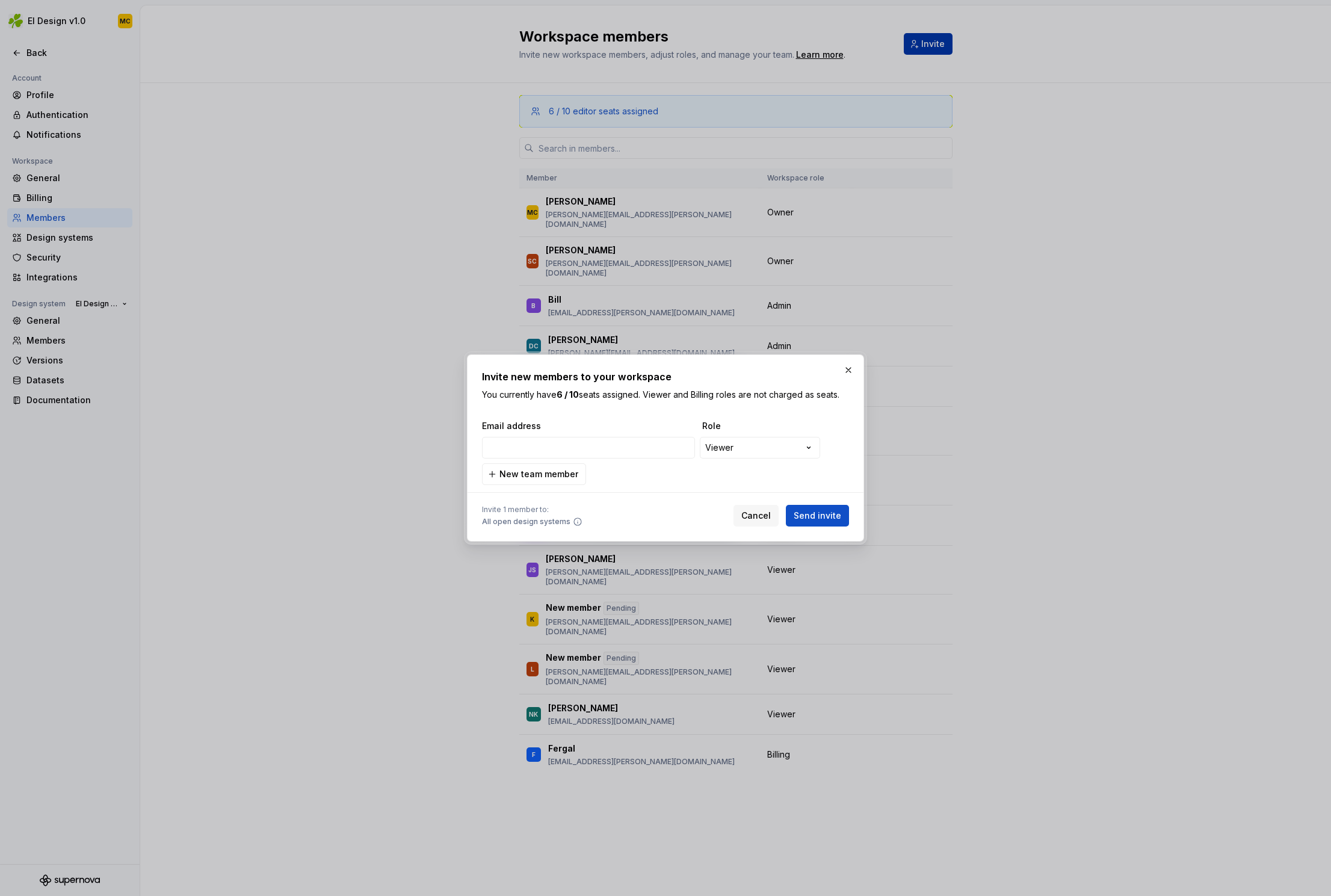
type input "[PERSON_NAME][EMAIL_ADDRESS][DOMAIN_NAME]"
click at [836, 516] on span "Send invite" at bounding box center [817, 515] width 47 height 12
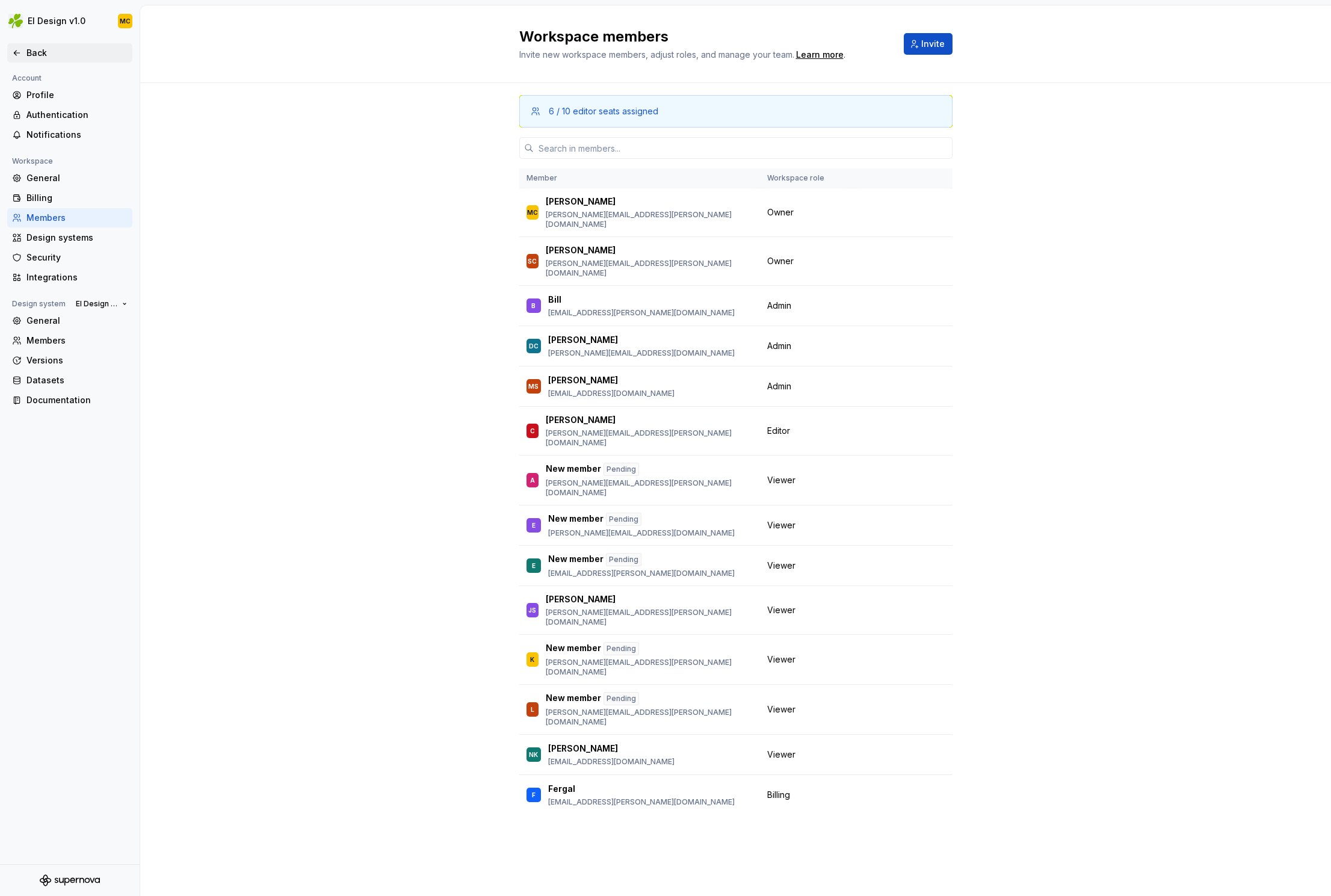
click at [30, 51] on div "Back" at bounding box center [76, 53] width 101 height 12
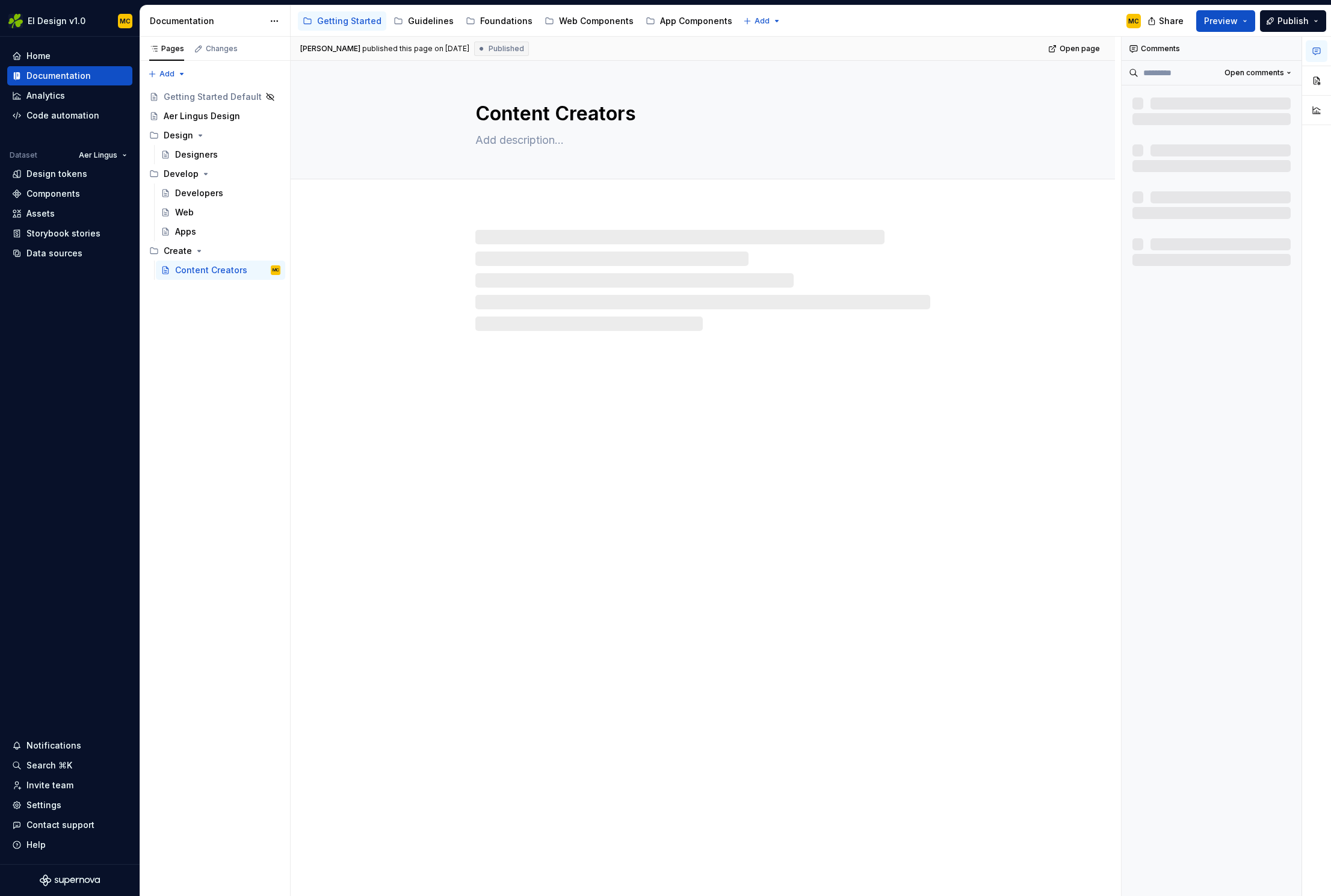
type textarea "*"
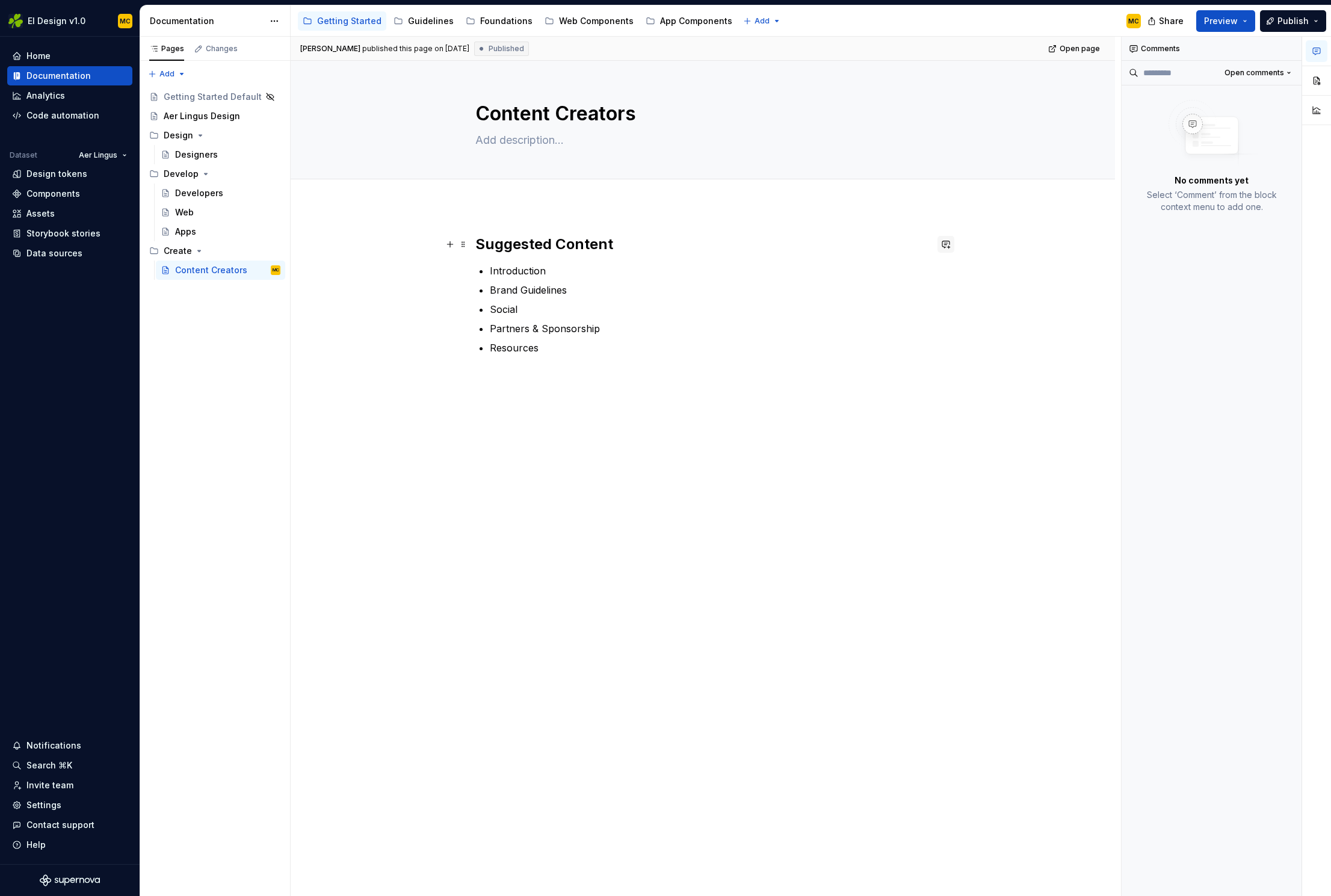
click at [952, 244] on button "button" at bounding box center [946, 244] width 17 height 17
click at [1267, 339] on div "Comments Open comments No comments yet Select ‘Comment’ from the block context …" at bounding box center [1211, 466] width 181 height 860
type textarea "*"
